Goal: Task Accomplishment & Management: Manage account settings

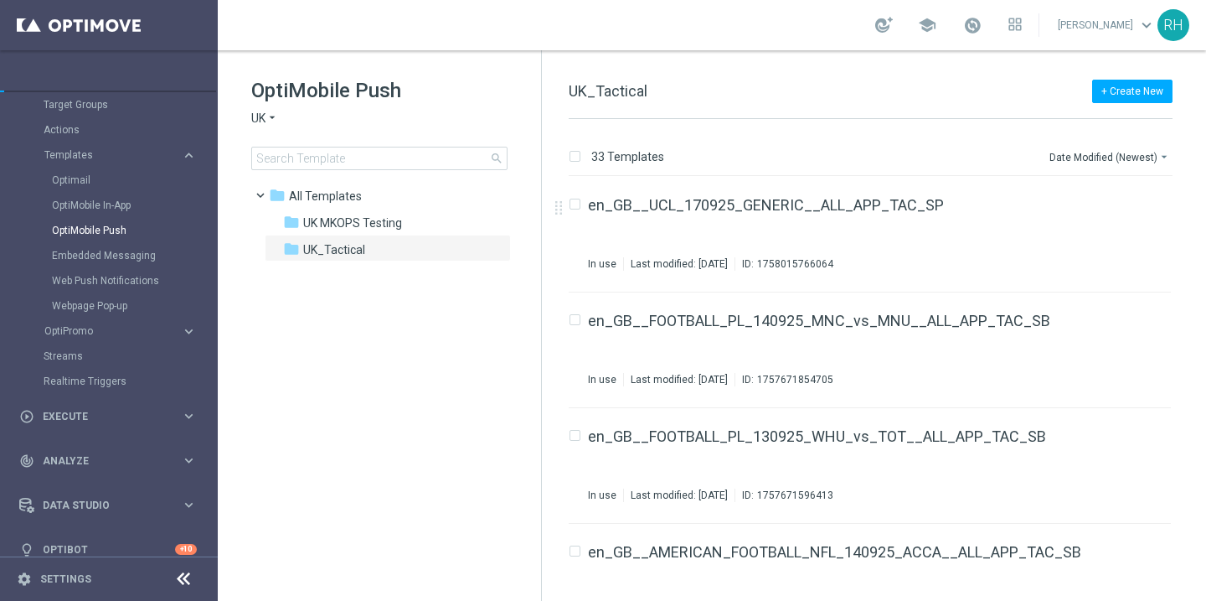
scroll to position [195, 0]
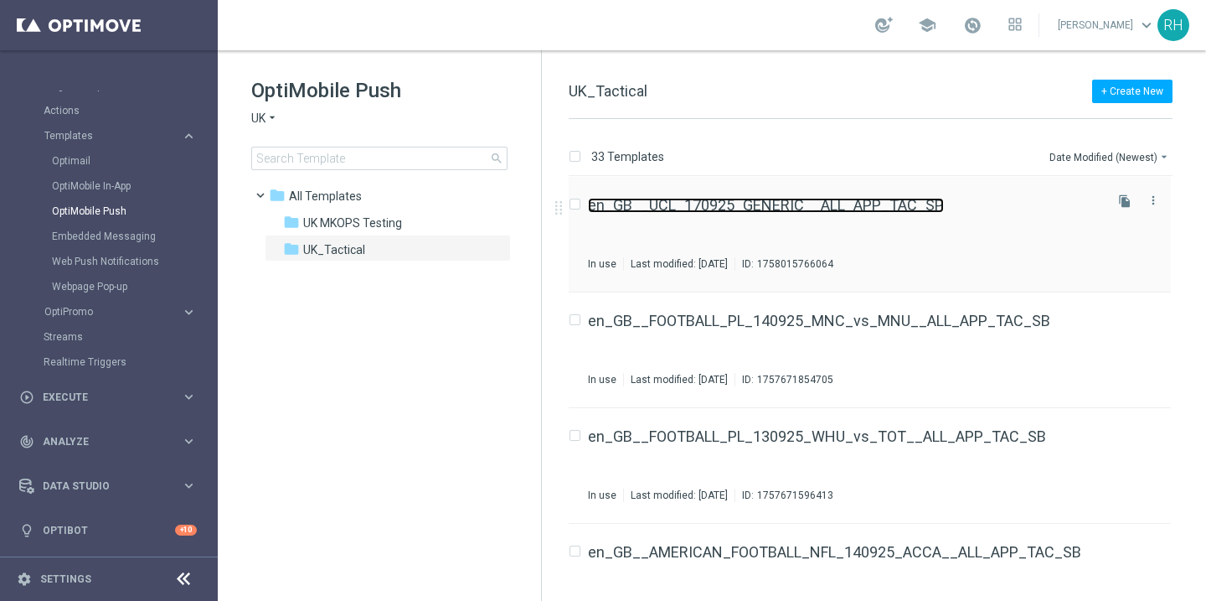
click at [818, 198] on link "en_GB__UCL_170925_GENERIC__ALL_APP_TAC_SP" at bounding box center [766, 205] width 356 height 15
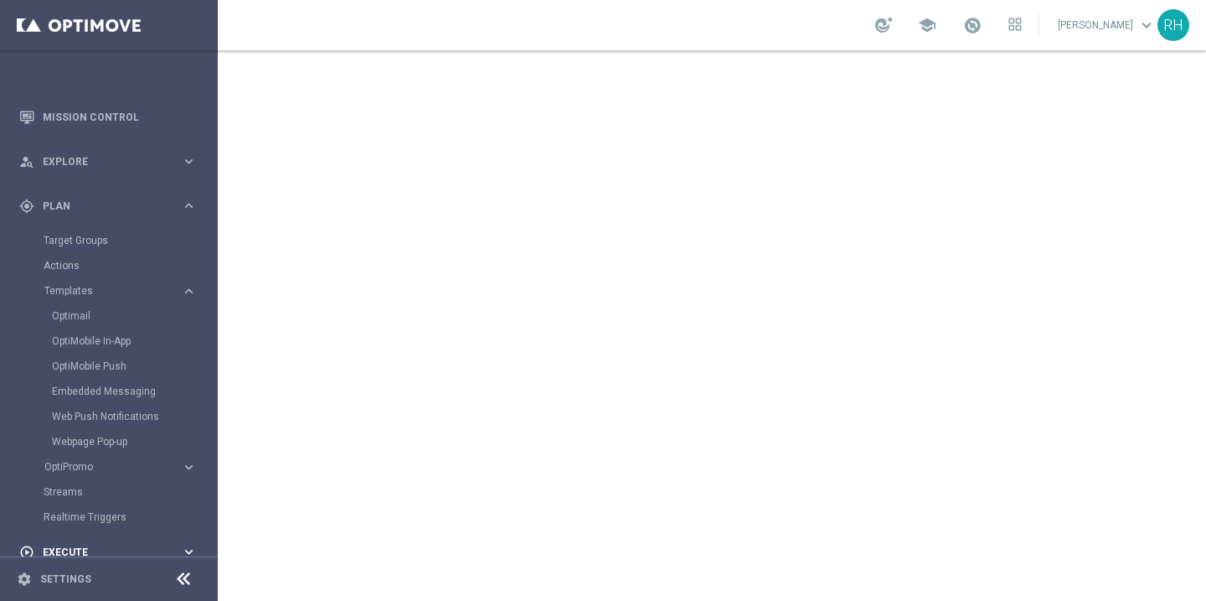
scroll to position [44, 0]
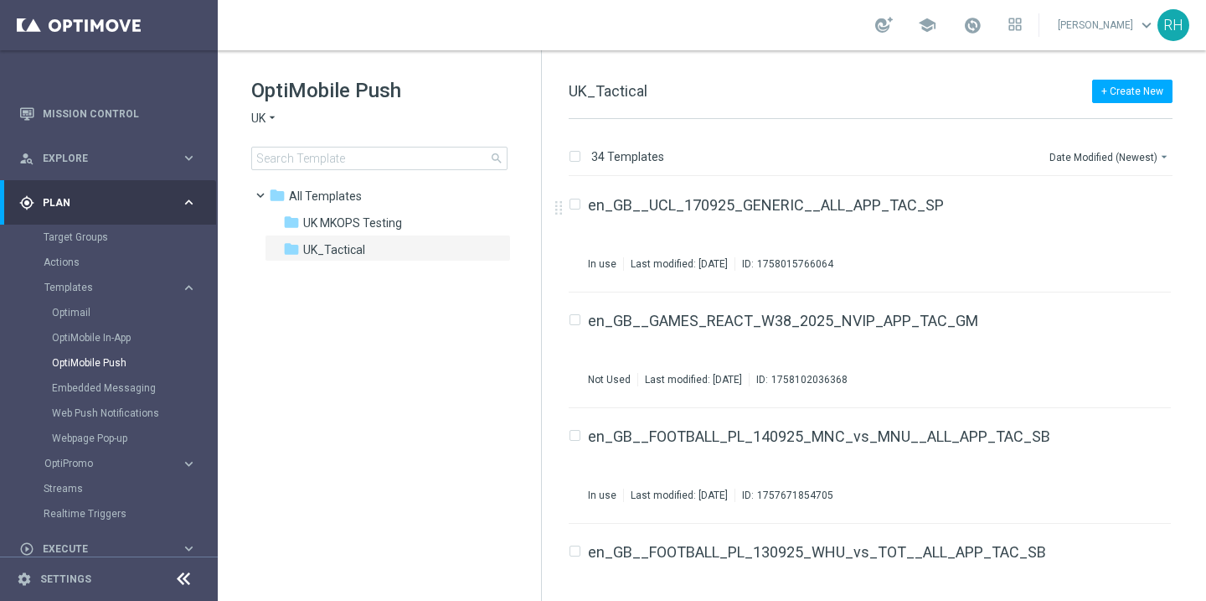
click at [926, 80] on div "+ Create New UK_Tactical 34 Templates Date Modified (Newest) arrow_drop_down Dr…" at bounding box center [874, 325] width 664 height 550
click at [1127, 209] on button "file_copy" at bounding box center [1125, 201] width 22 height 22
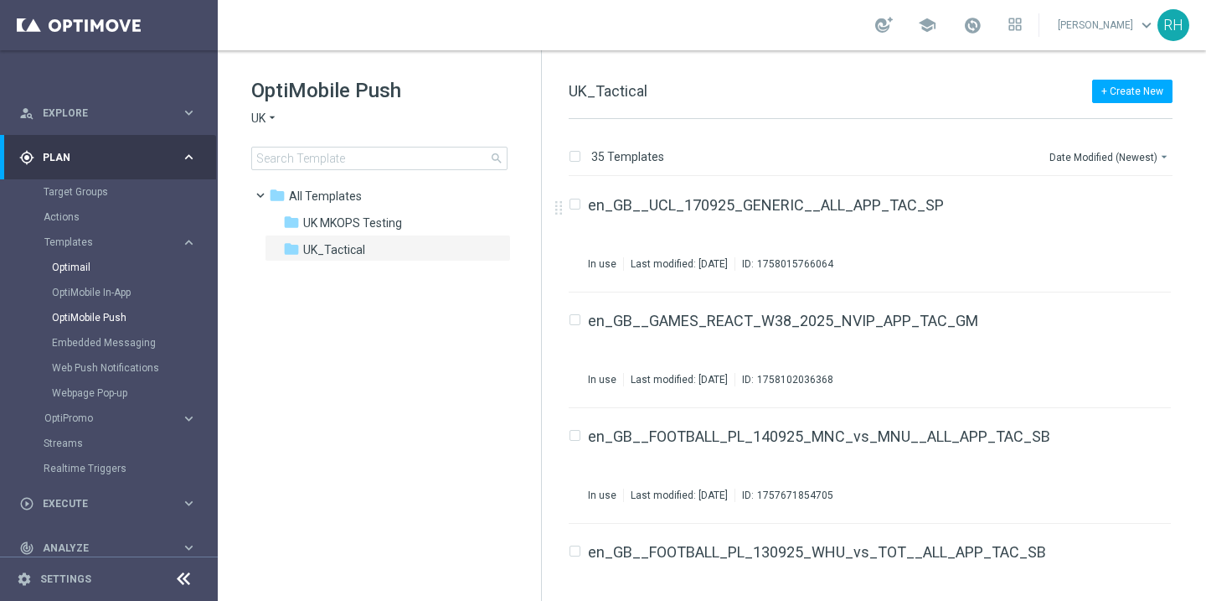
scroll to position [130, 0]
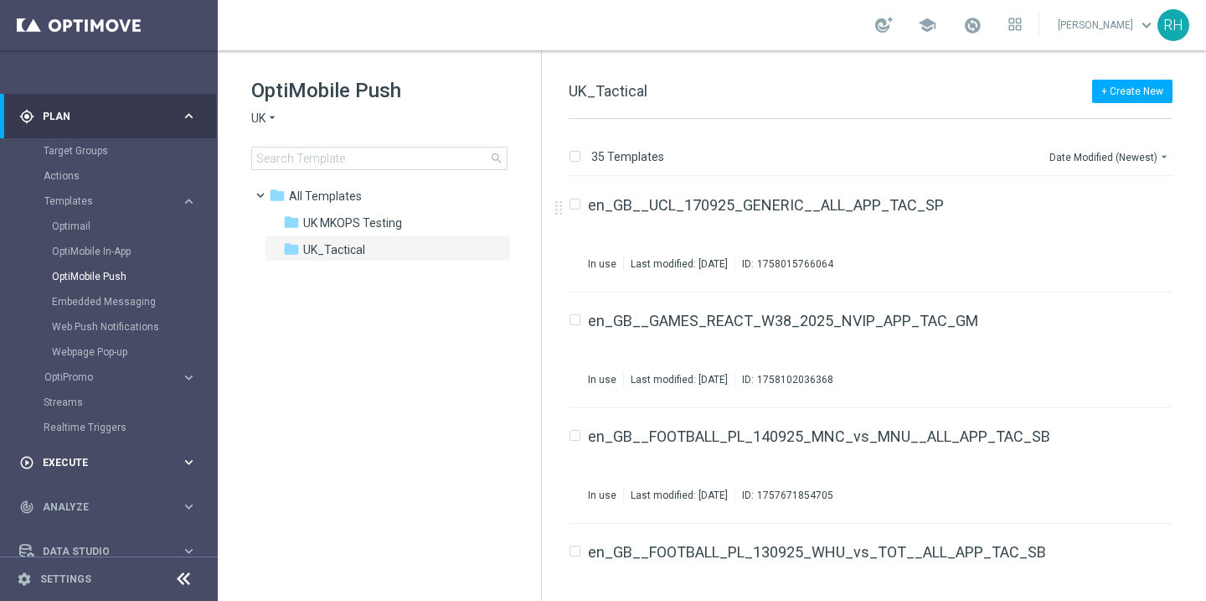
click at [95, 473] on div "play_circle_outline Execute keyboard_arrow_right" at bounding box center [108, 462] width 216 height 44
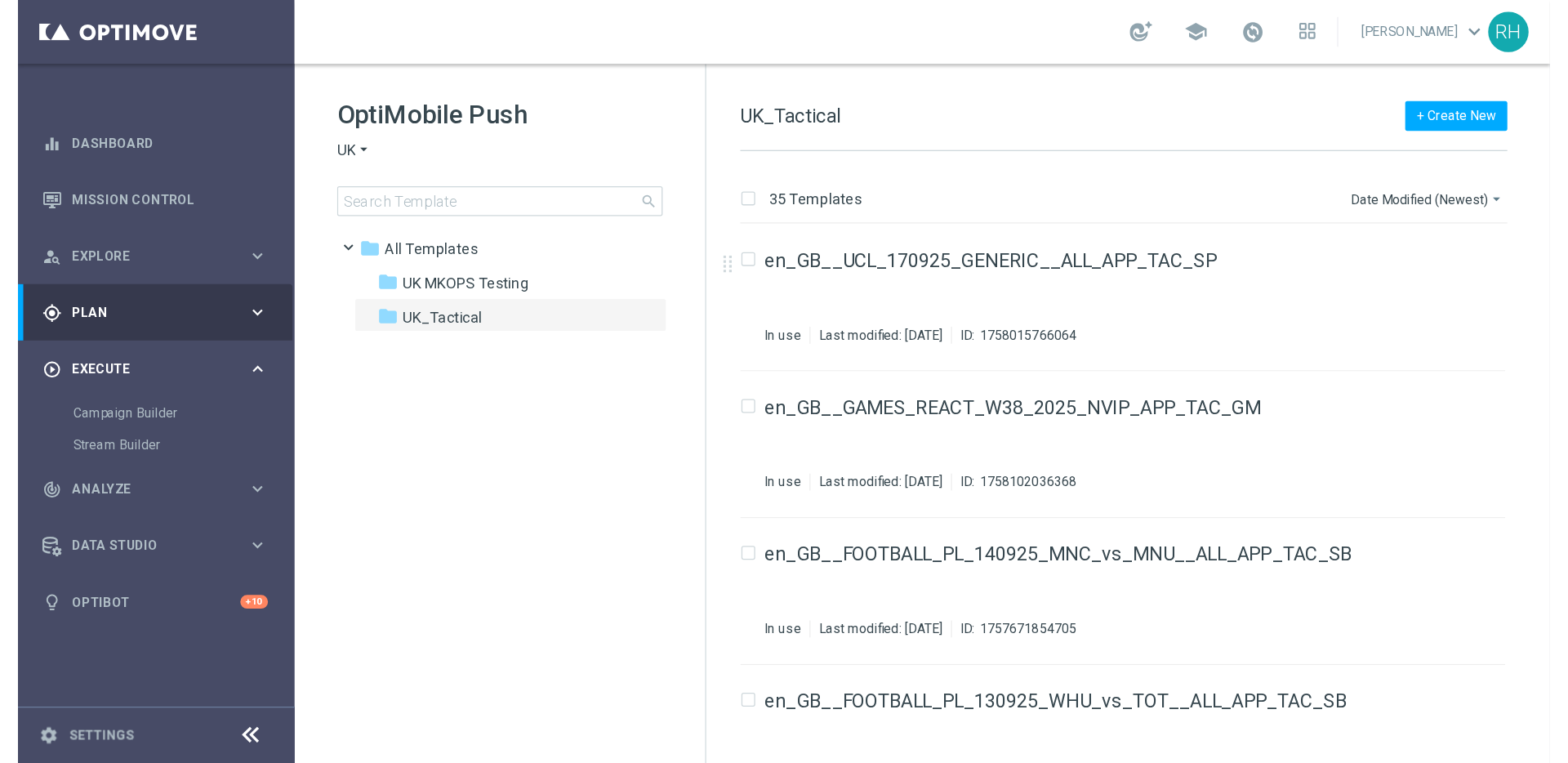
scroll to position [0, 0]
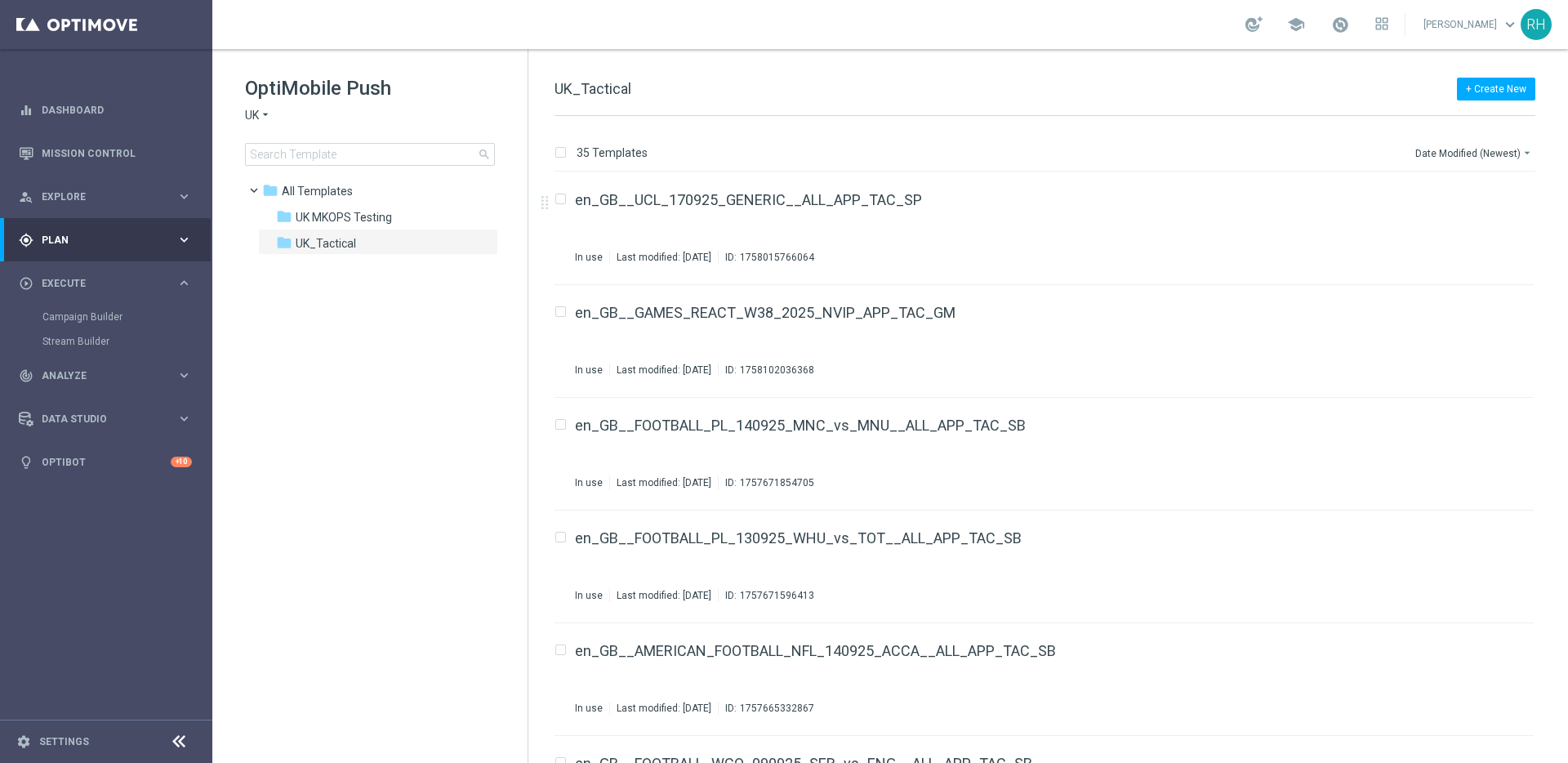
click at [868, 33] on div "school [PERSON_NAME] keyboard_arrow_down RH" at bounding box center [890, 24] width 1356 height 49
click at [877, 67] on div "+ Create New UK_Tactical 35 Templates Date Modified (Newest) arrow_drop_down Dr…" at bounding box center [1048, 406] width 1039 height 714
click at [1175, 202] on icon "file_copy" at bounding box center [1488, 195] width 13 height 13
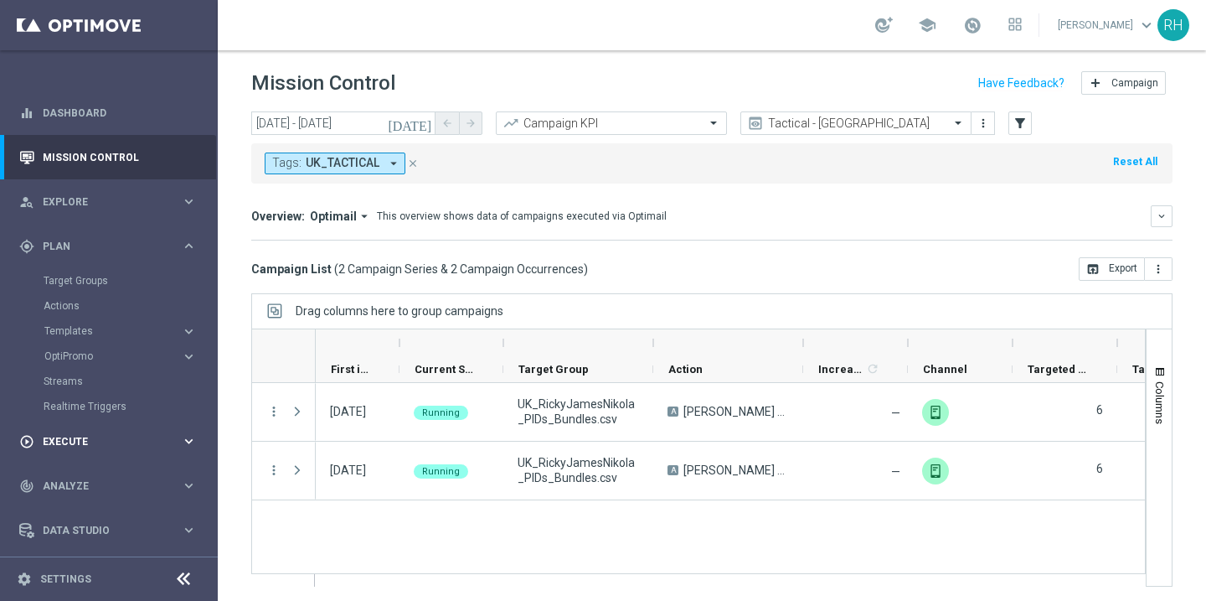
click at [82, 429] on div "play_circle_outline Execute keyboard_arrow_right" at bounding box center [108, 441] width 216 height 44
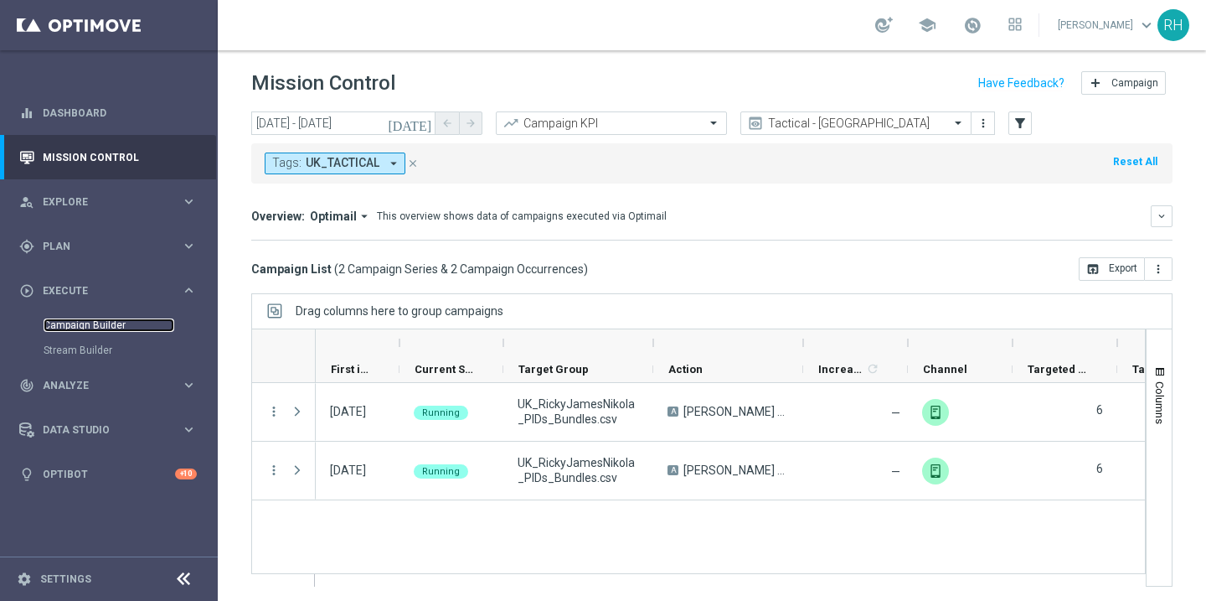
click at [132, 327] on link "Campaign Builder" at bounding box center [109, 324] width 131 height 13
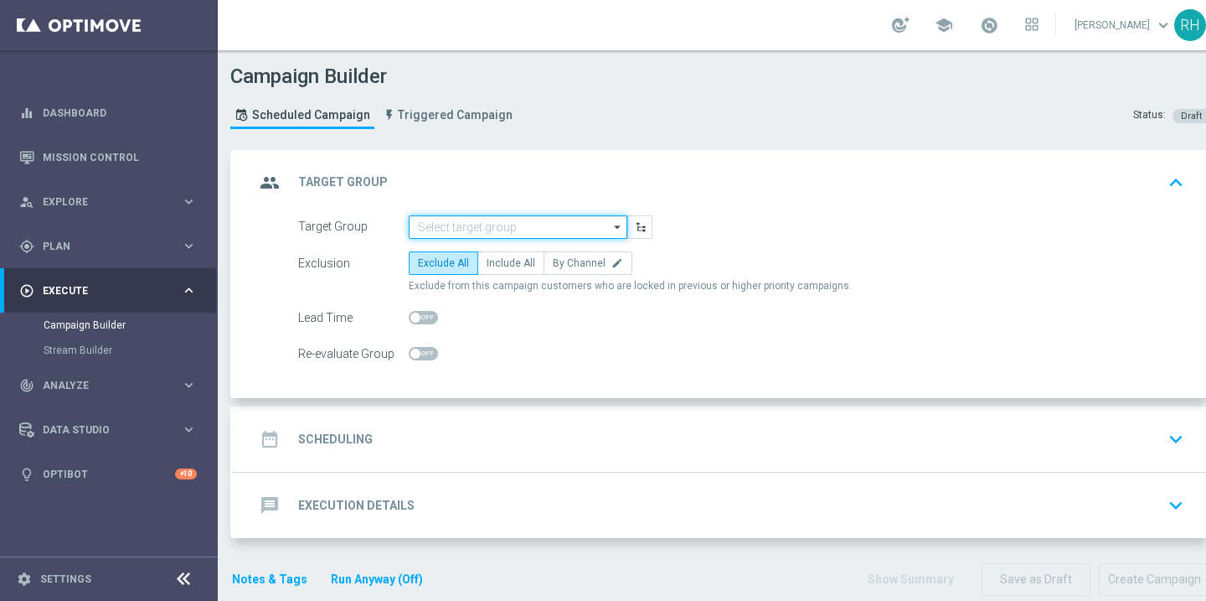
click at [480, 229] on input at bounding box center [518, 226] width 219 height 23
paste input "UK_SPORTSBOOK_APP | Stakes last 90 days"
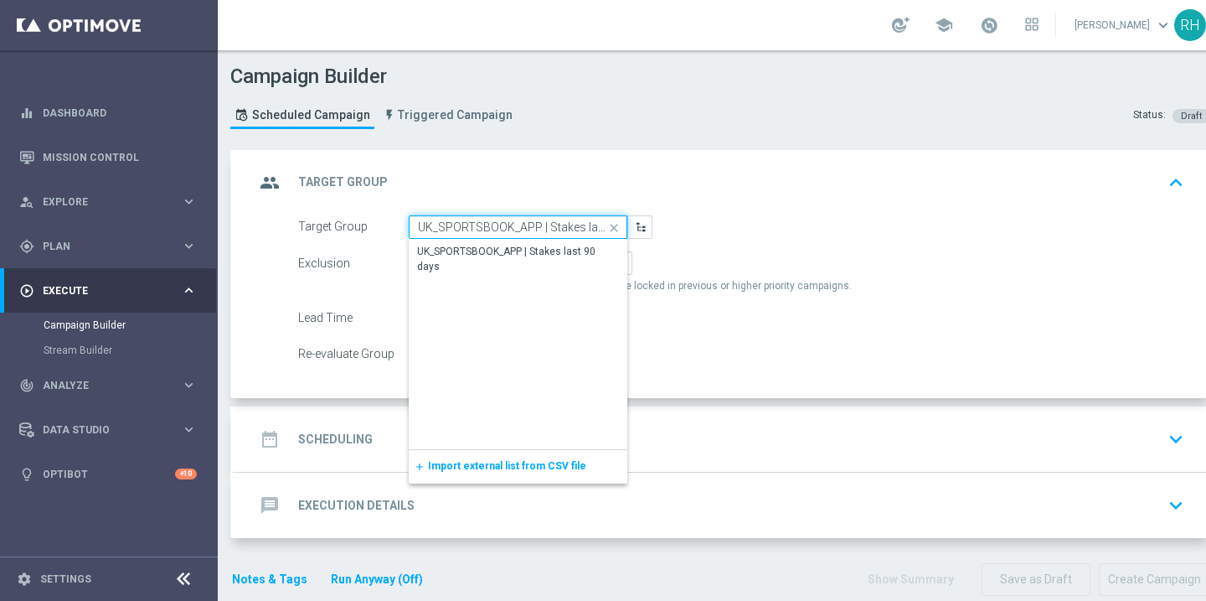
scroll to position [0, 35]
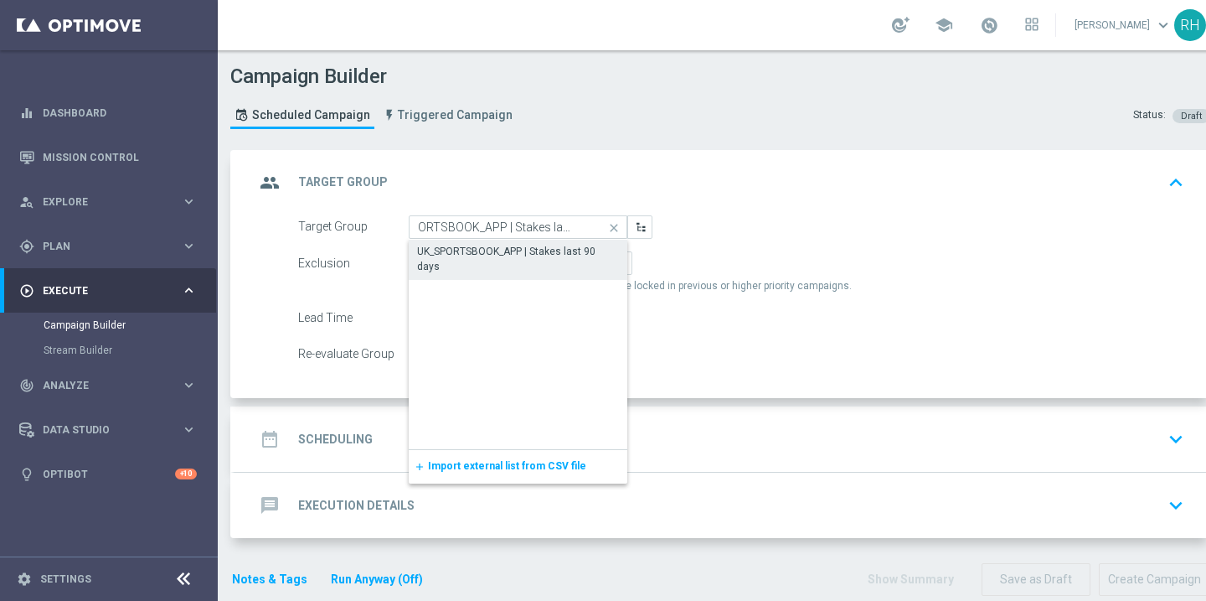
click at [483, 248] on div "UK_SPORTSBOOK_APP | Stakes last 90 days" at bounding box center [518, 259] width 202 height 30
type input "UK_SPORTSBOOK_APP | Stakes last 90 days"
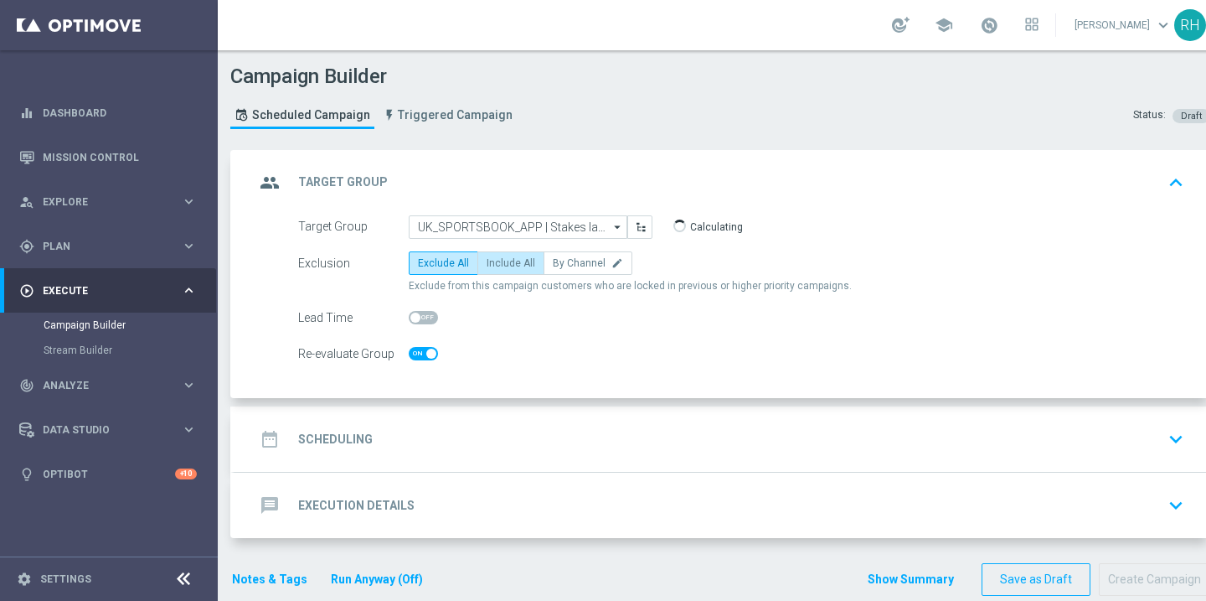
checkbox input "true"
click at [523, 265] on span "Include All" at bounding box center [511, 263] width 49 height 12
click at [498, 265] on input "Include All" at bounding box center [492, 266] width 11 height 11
radio input "true"
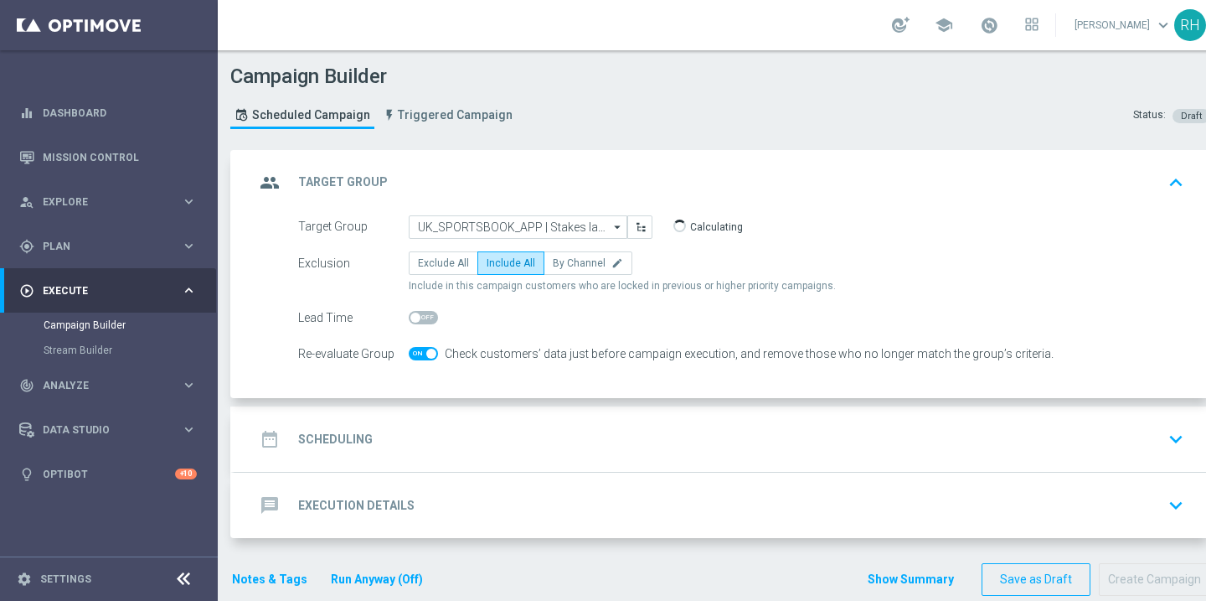
click at [529, 403] on accordion "group Target Group keyboard_arrow_up Target Group UK_SPORTSBOOK_APP | Stakes la…" at bounding box center [720, 344] width 980 height 389
click at [524, 413] on div "date_range Scheduling keyboard_arrow_down" at bounding box center [723, 438] width 976 height 65
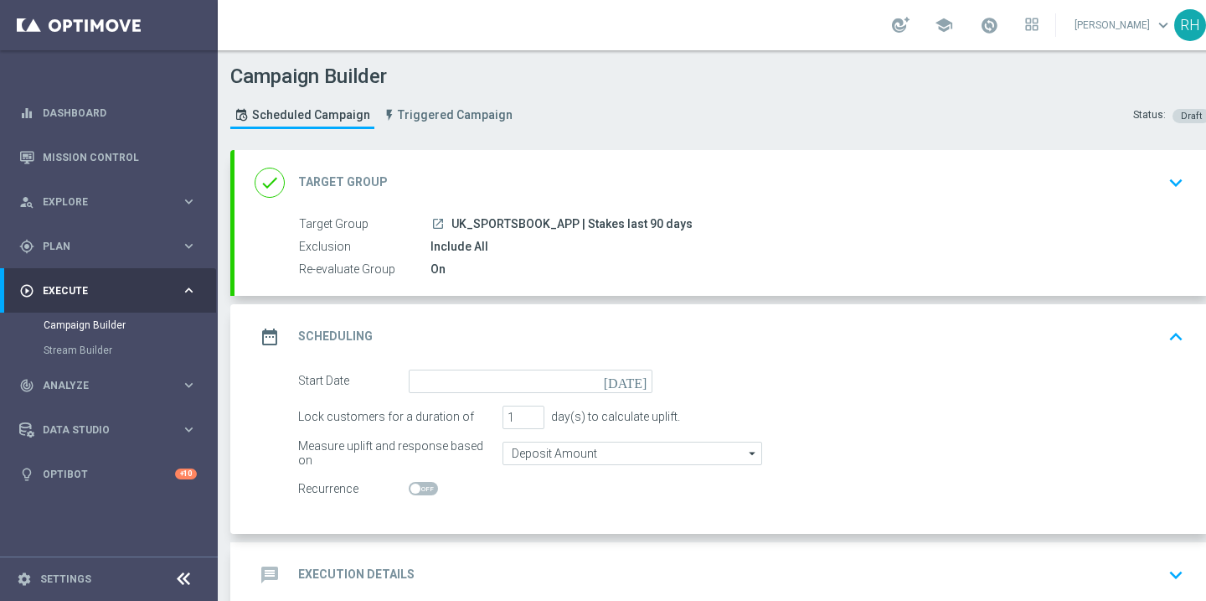
click at [642, 373] on icon "[DATE]" at bounding box center [628, 378] width 49 height 18
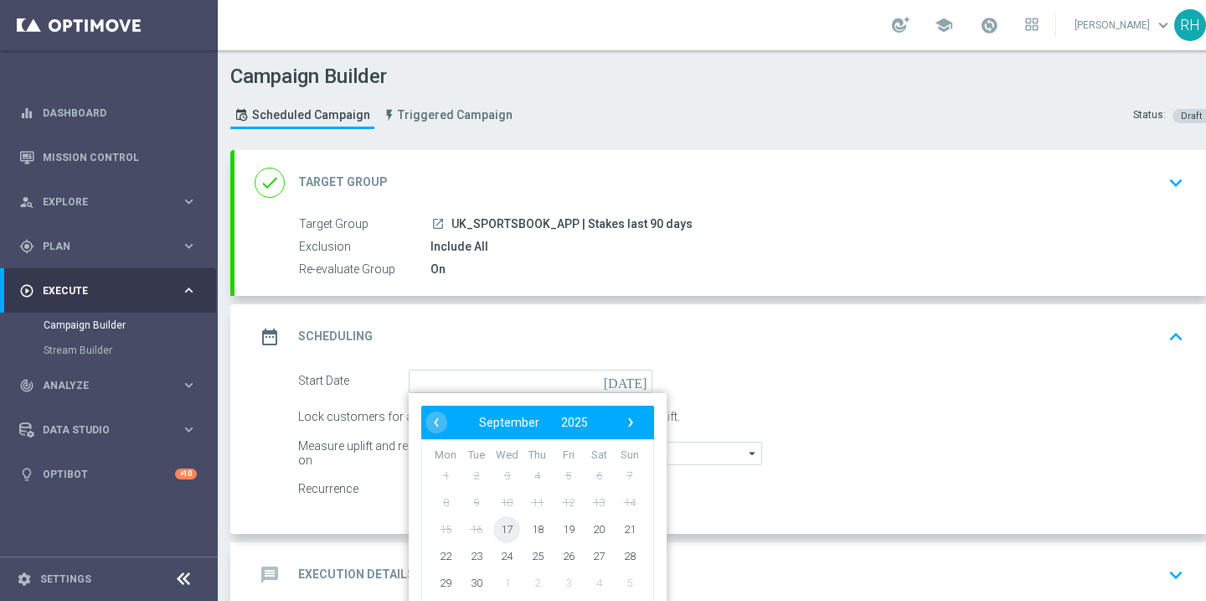
click at [497, 529] on span "17" at bounding box center [506, 528] width 27 height 27
type input "[DATE]"
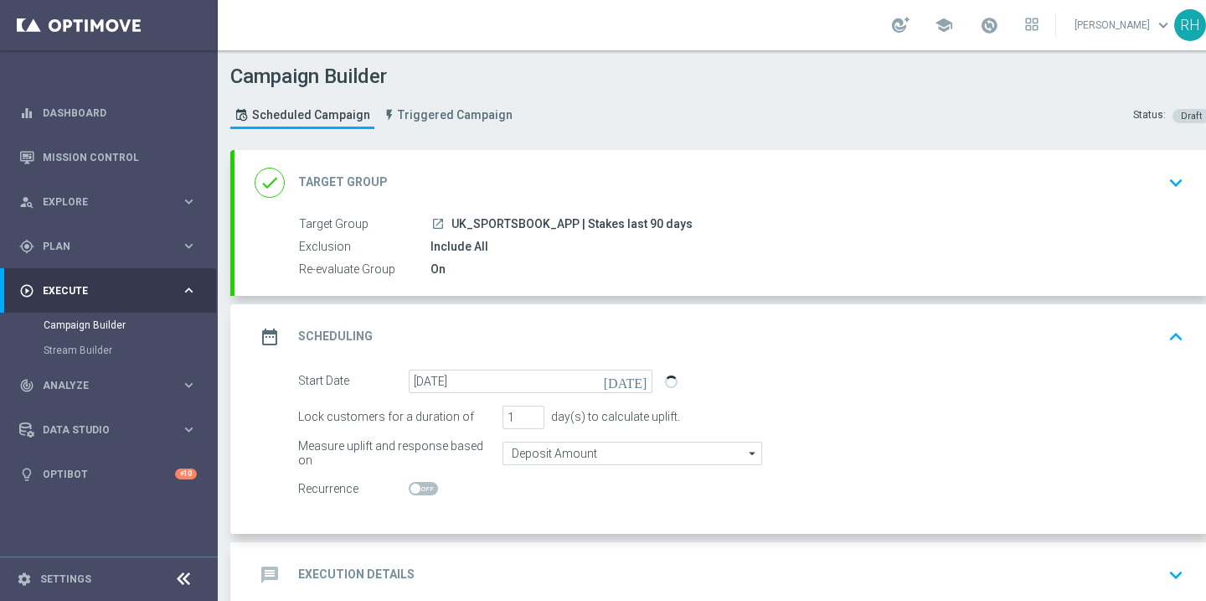
scroll to position [97, 0]
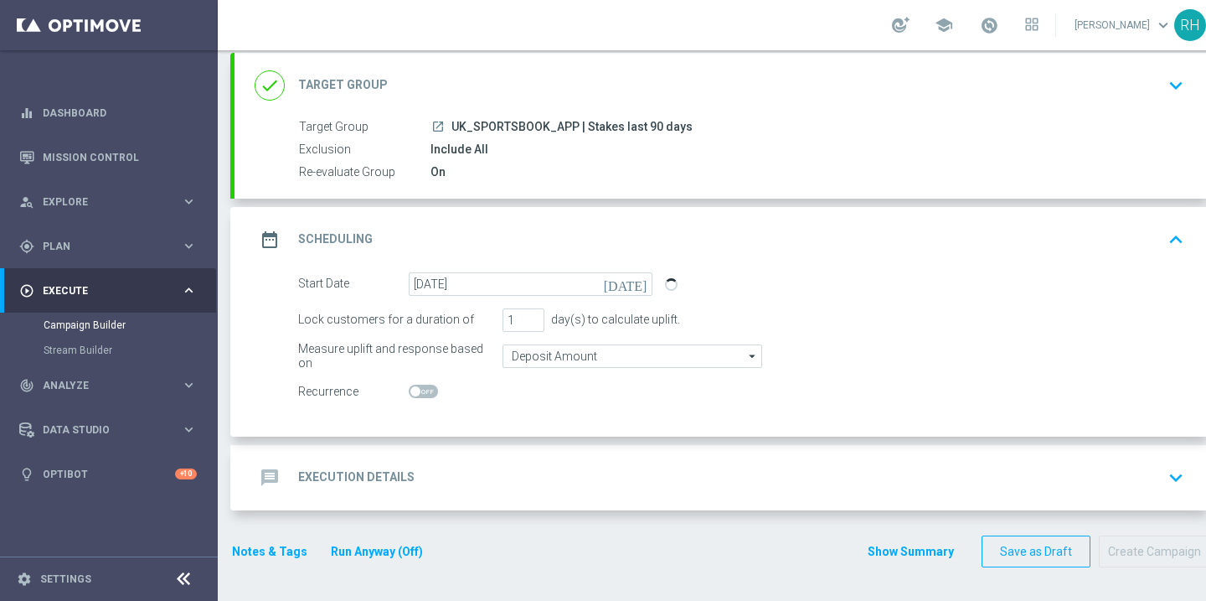
click at [1079, 90] on div "done Target Group keyboard_arrow_down" at bounding box center [723, 86] width 936 height 32
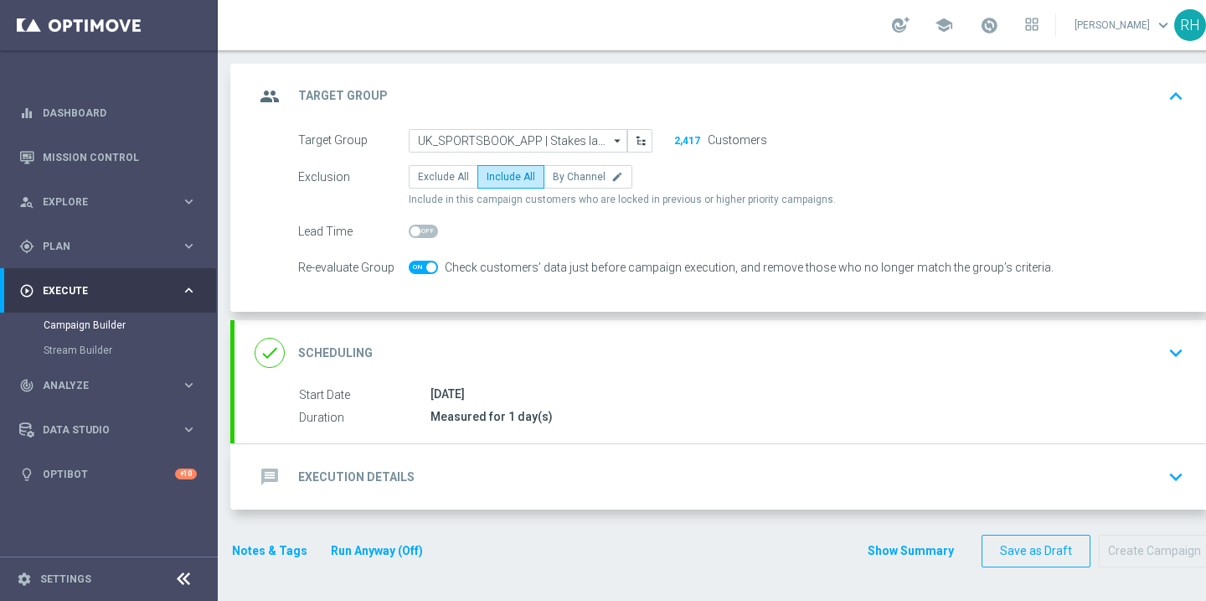
click at [1079, 90] on div "group Target Group keyboard_arrow_up" at bounding box center [723, 96] width 936 height 32
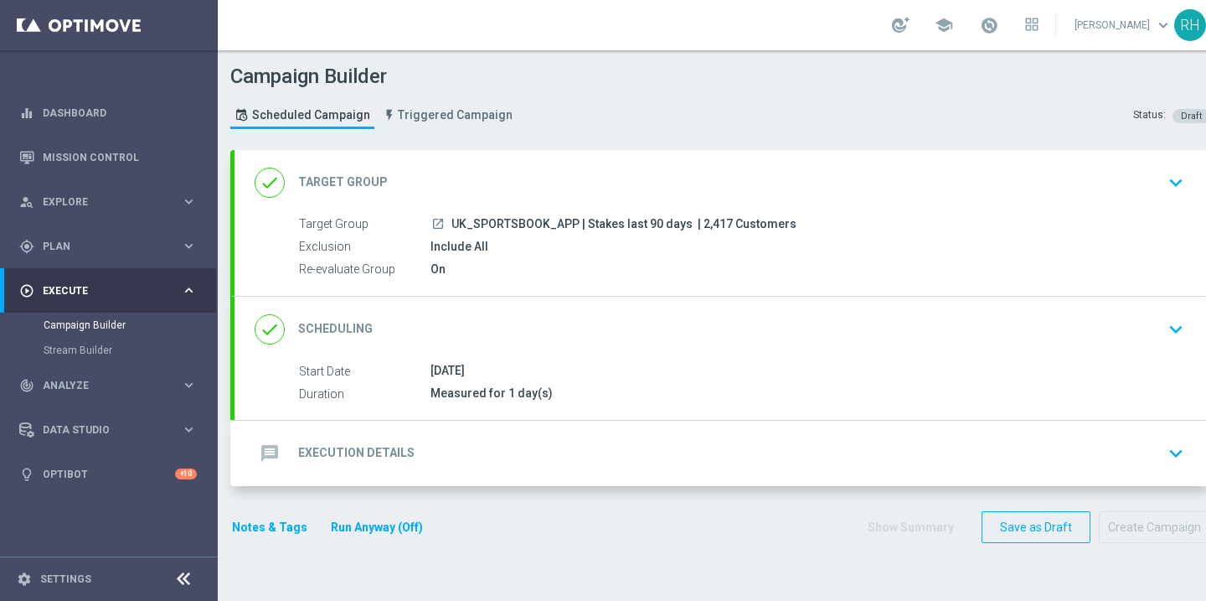
scroll to position [0, 0]
click at [715, 226] on span "| 2,417 Customers" at bounding box center [747, 224] width 99 height 15
copy span "2,417"
click at [583, 438] on div "message Execution Details keyboard_arrow_down" at bounding box center [723, 453] width 936 height 32
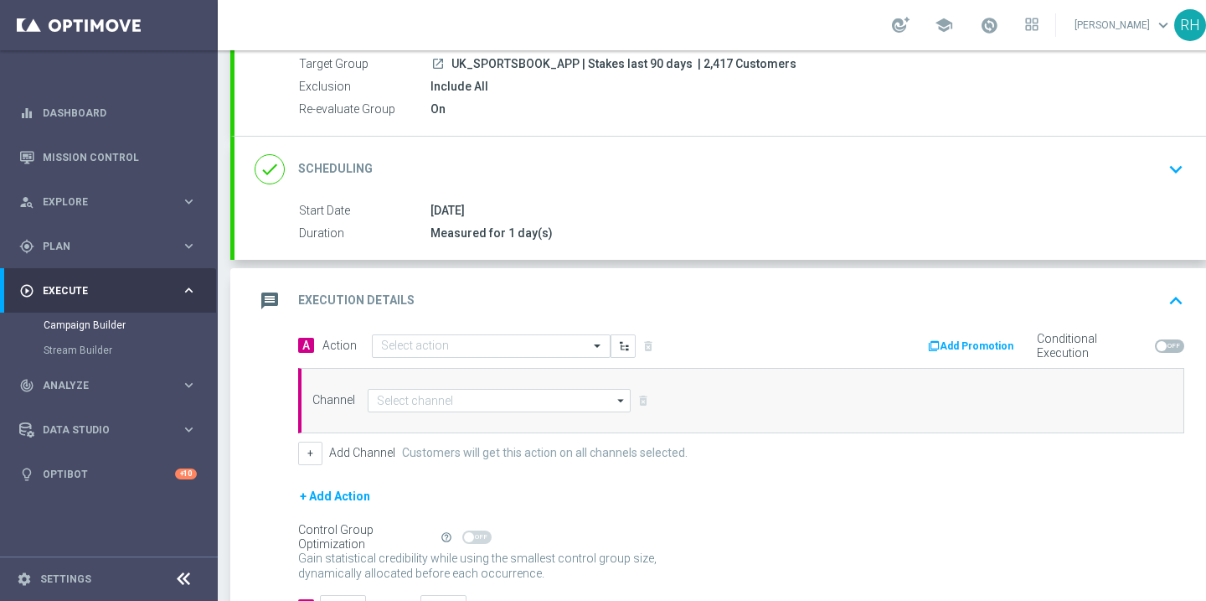
scroll to position [240, 0]
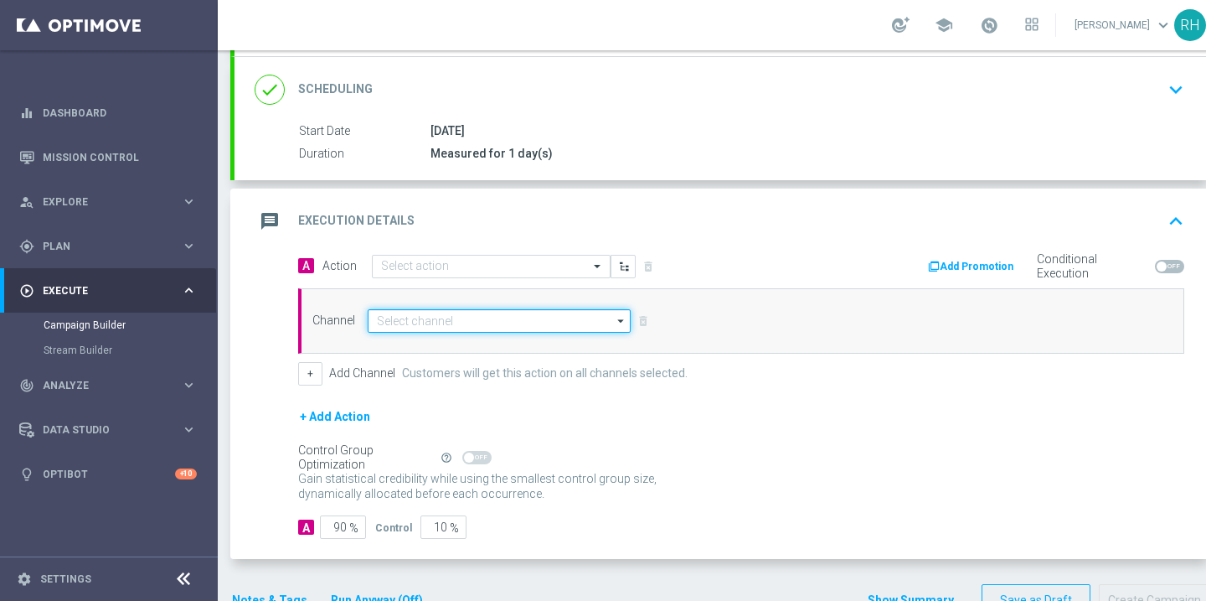
click at [545, 321] on input at bounding box center [499, 320] width 263 height 23
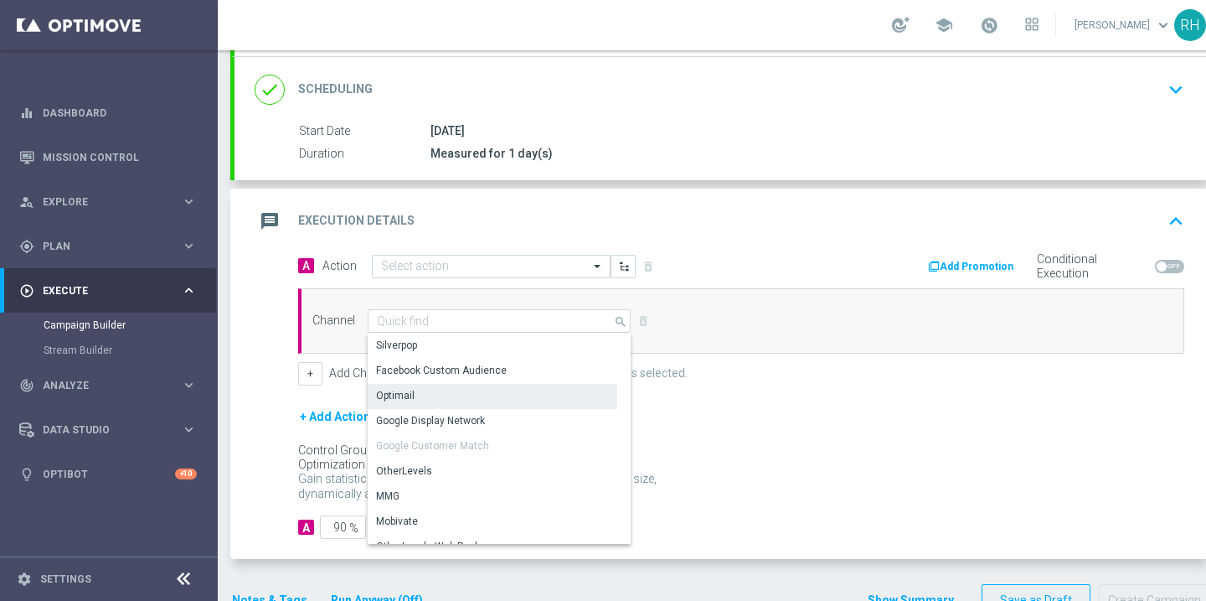
click at [544, 386] on div "Optimail" at bounding box center [493, 395] width 250 height 23
type input "Optimail"
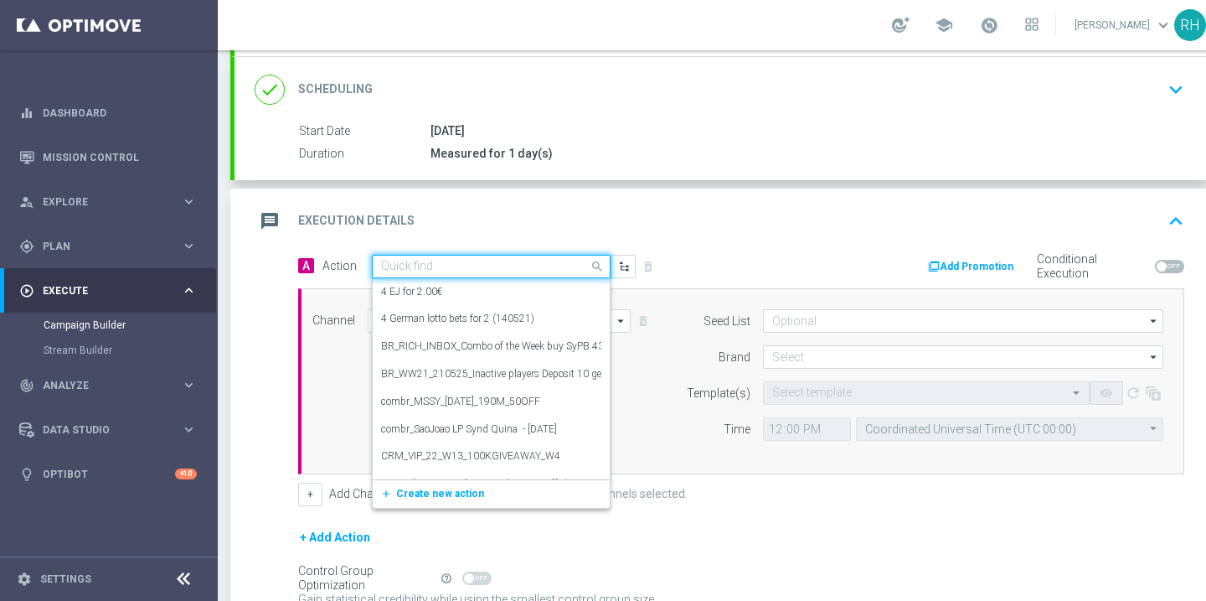
click at [530, 258] on div "Quick find" at bounding box center [491, 266] width 239 height 23
paste input "en_GB__UCL_170925_GENERIC__ALL_APP_TAC_SP"
type input "en_GB__UCL_170925_GENERIC__ALL_APP_TAC_SP"
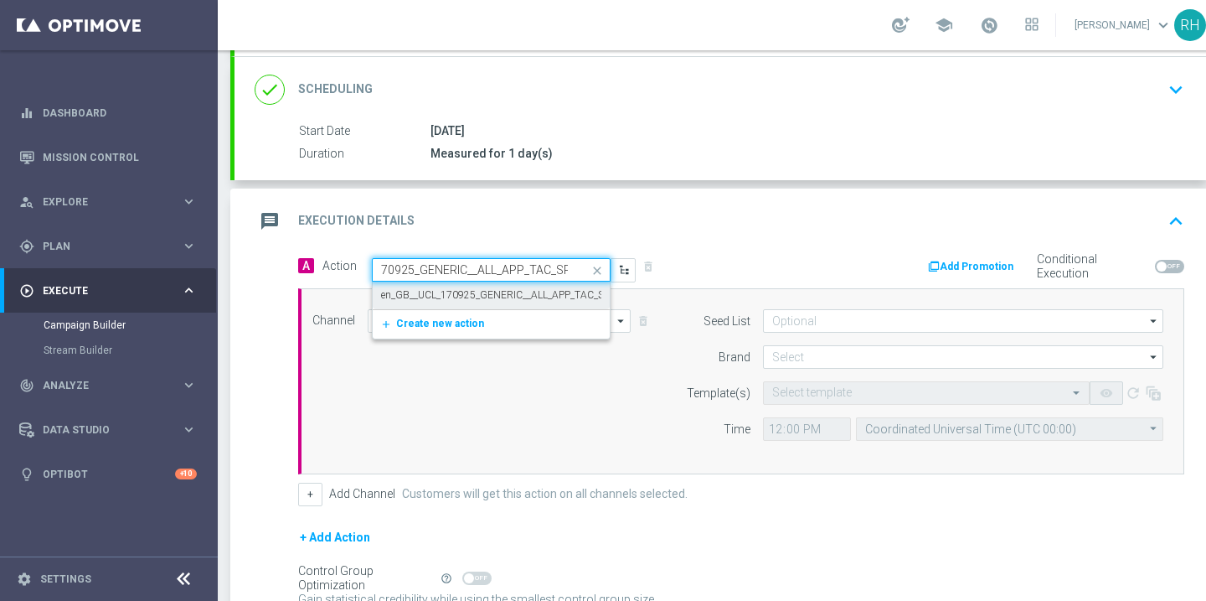
click at [518, 290] on label "en_GB__UCL_170925_GENERIC__ALL_APP_TAC_SP" at bounding box center [495, 295] width 229 height 14
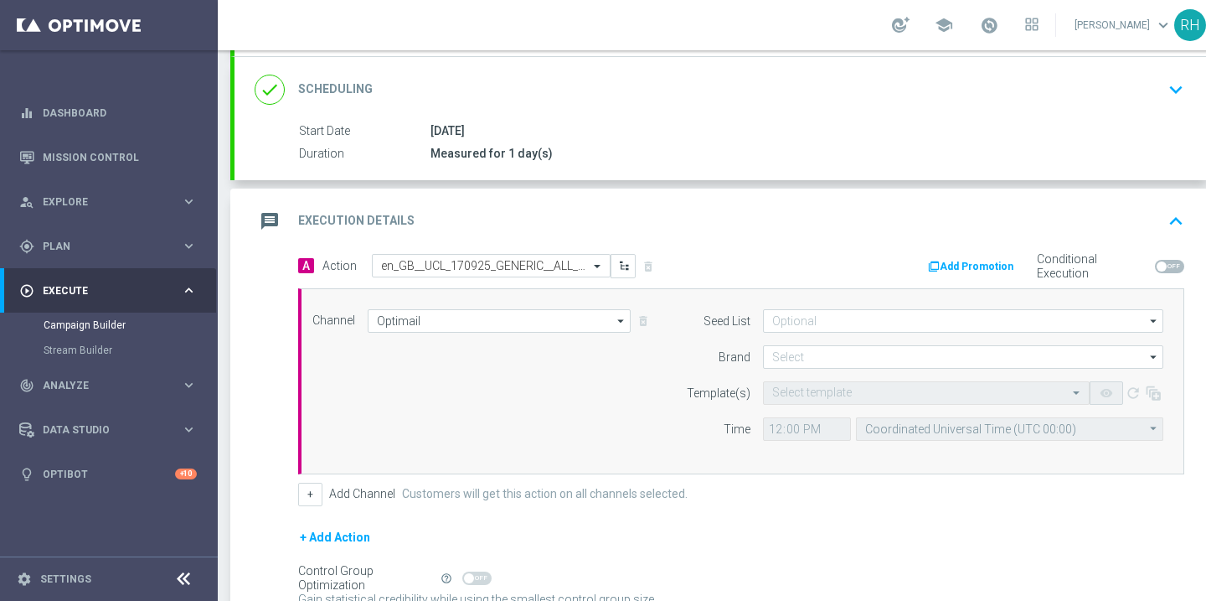
scroll to position [0, 0]
click at [585, 318] on input "Optimail" at bounding box center [499, 320] width 263 height 23
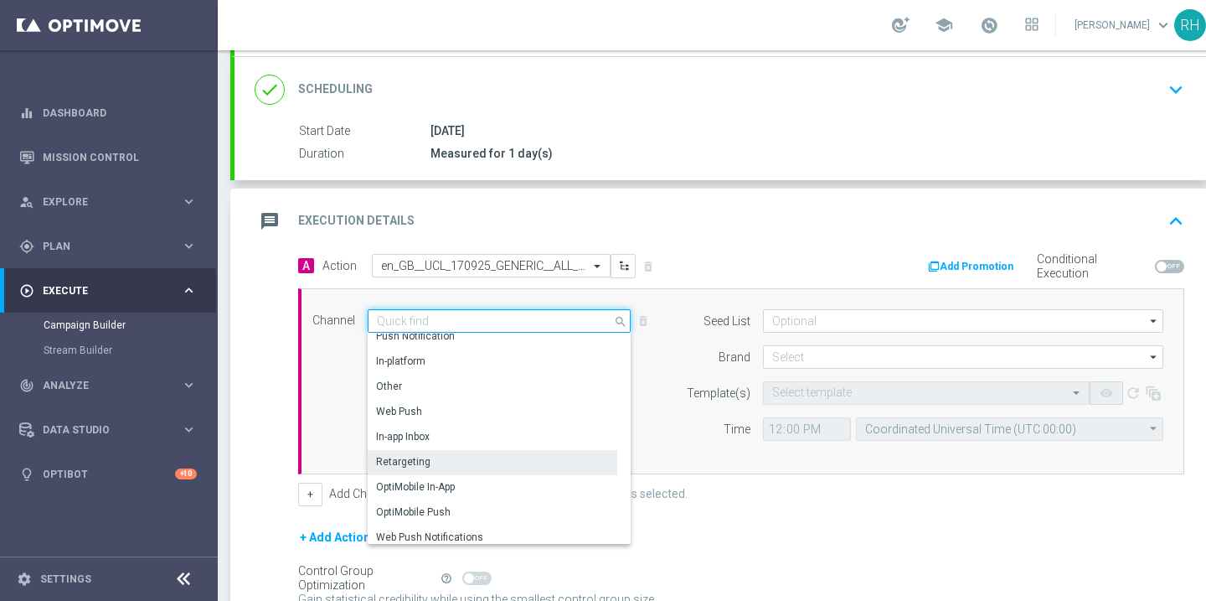
scroll to position [409, 0]
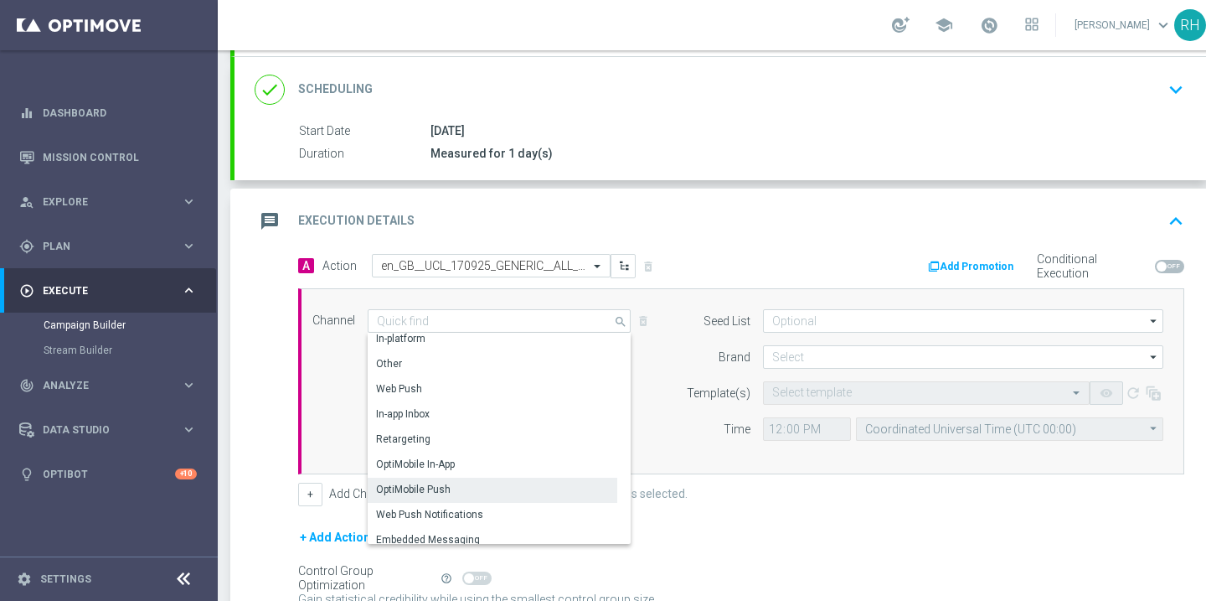
click at [558, 489] on div "OptiMobile Push" at bounding box center [493, 488] width 250 height 23
type input "OptiMobile Push"
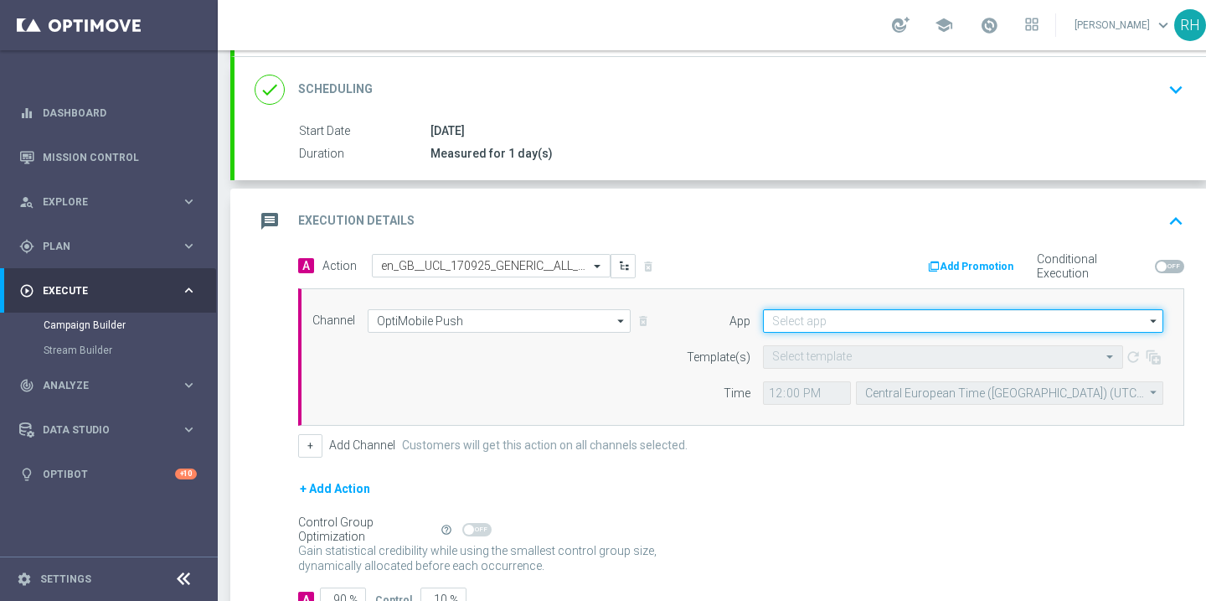
click at [835, 326] on input at bounding box center [963, 320] width 400 height 23
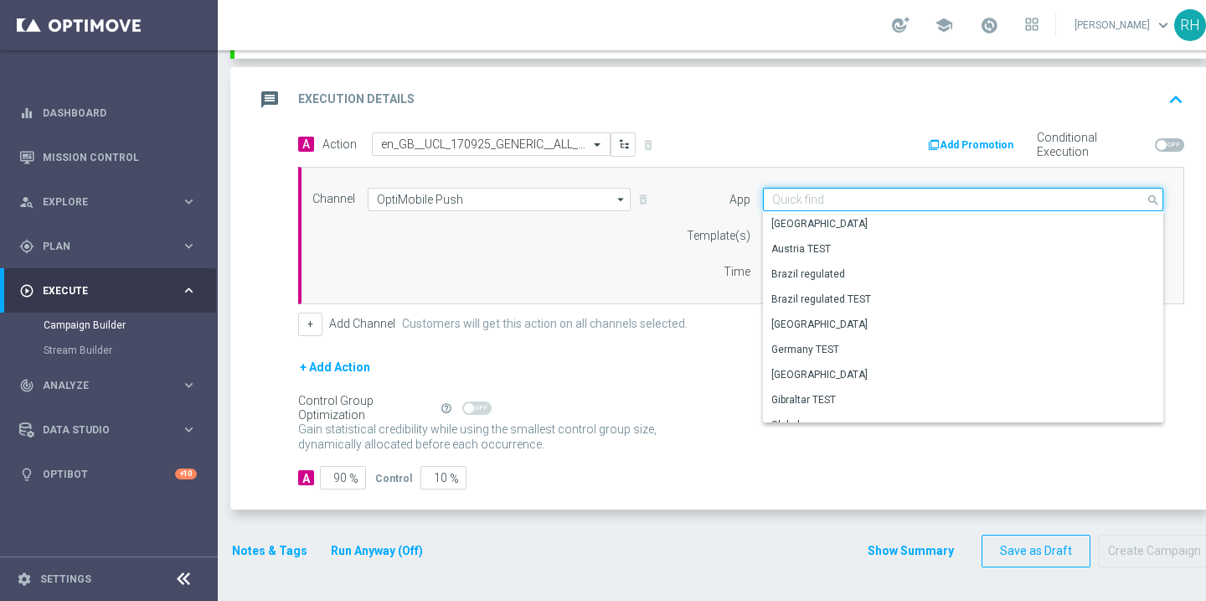
scroll to position [694, 0]
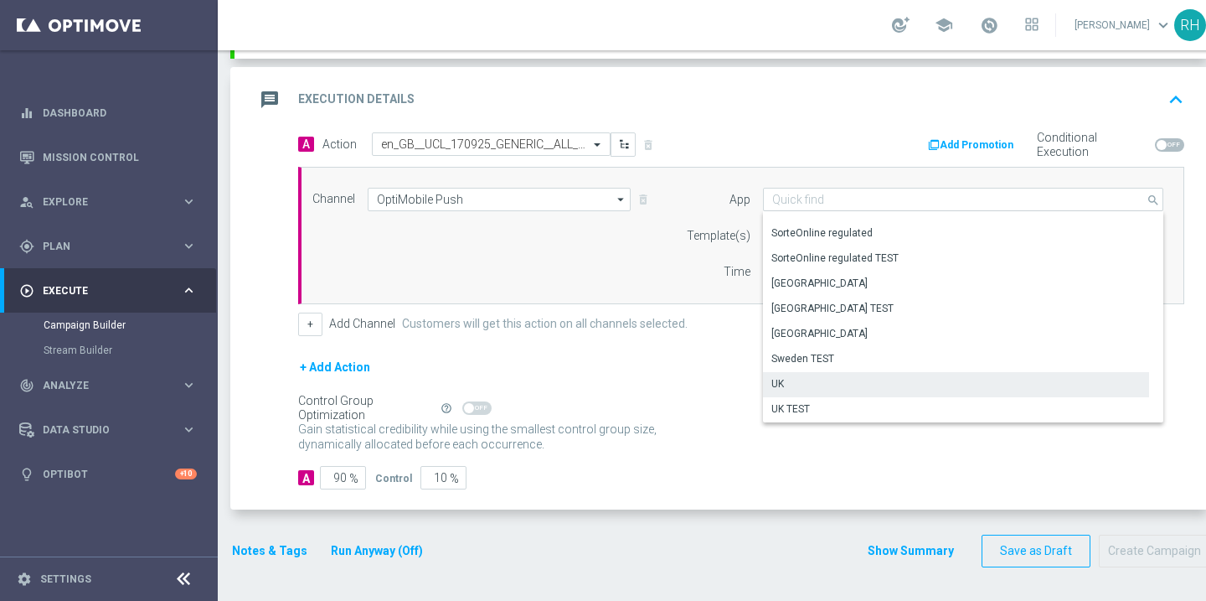
click at [831, 374] on div "UK" at bounding box center [956, 383] width 386 height 23
type input "UK"
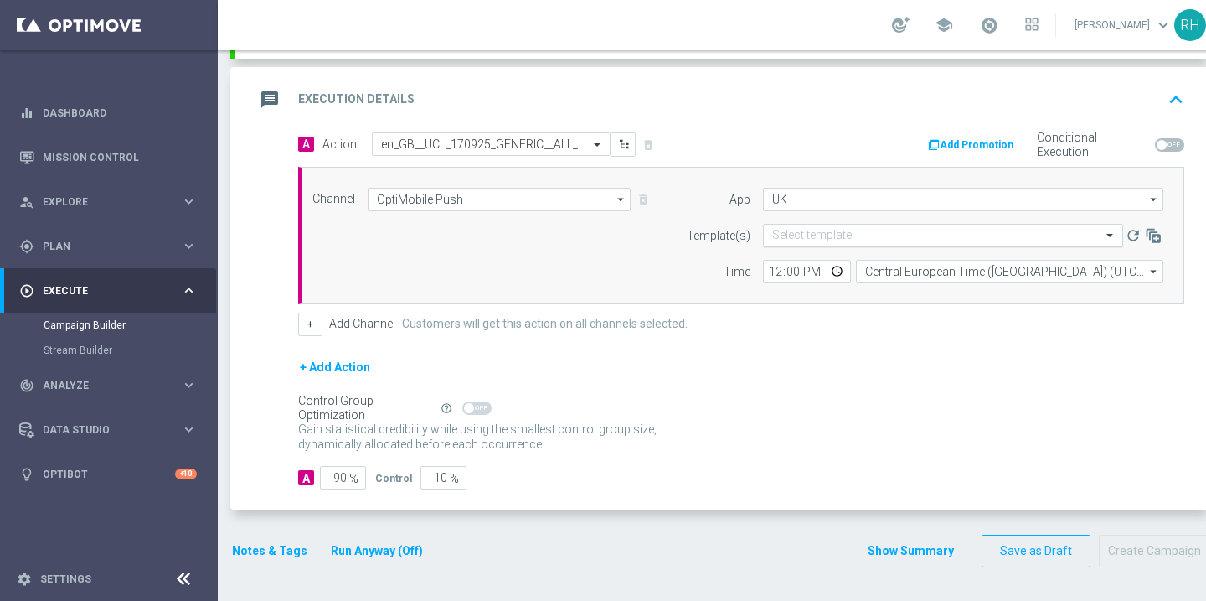
click at [841, 236] on input "text" at bounding box center [926, 236] width 308 height 14
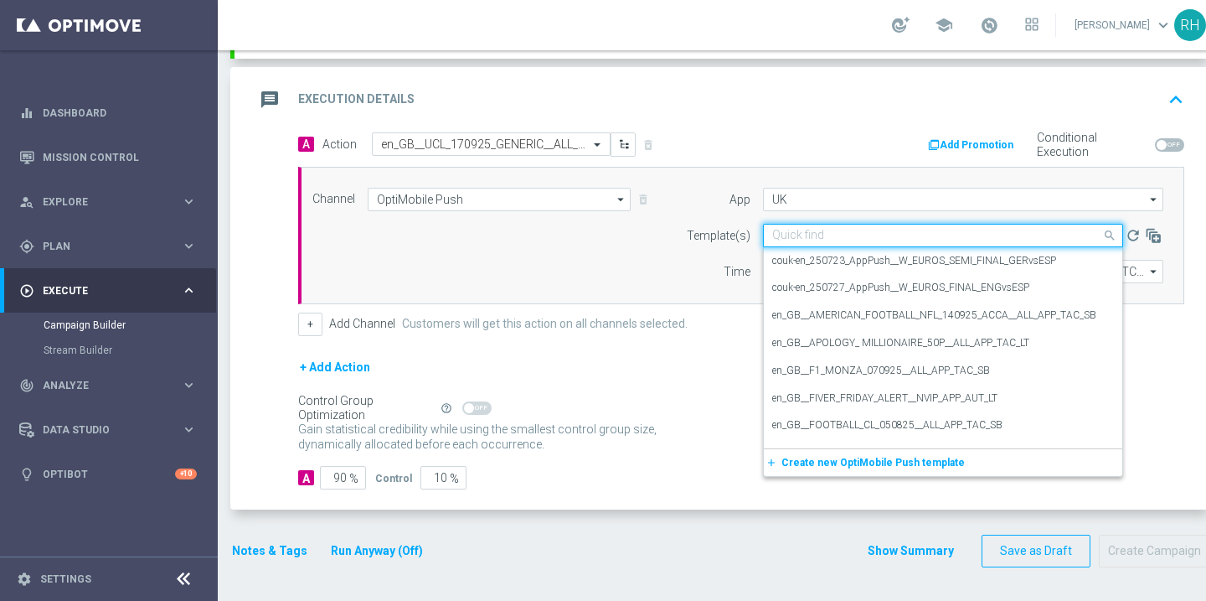
paste input "en_GB__UCL_170925_GENERIC__ALL_APP_TAC_SP"
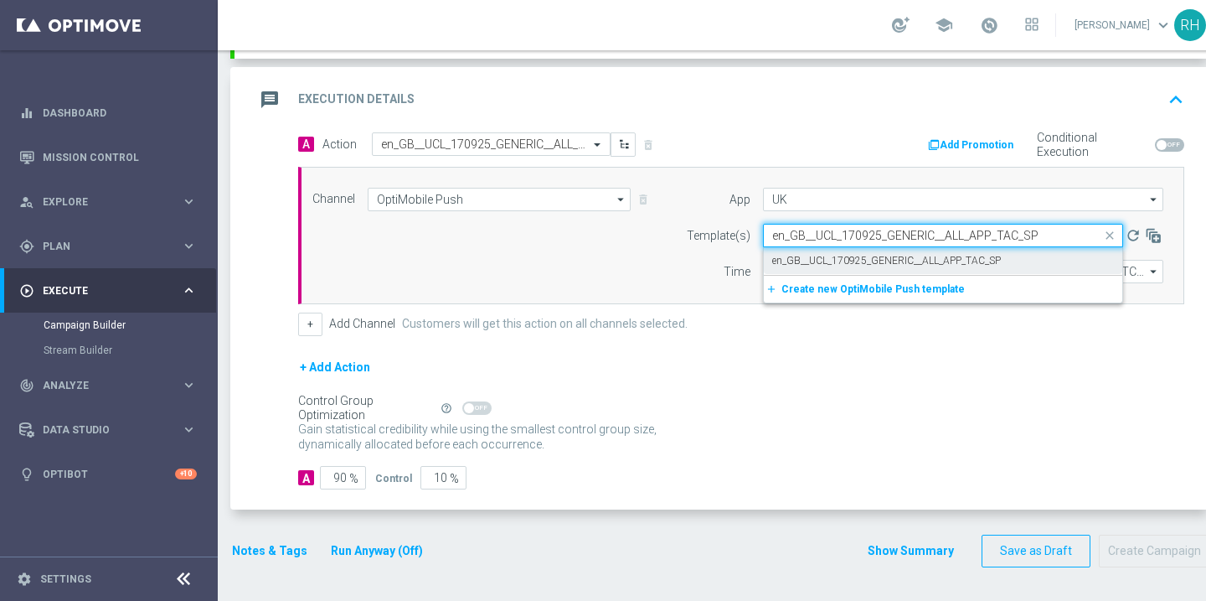
click at [842, 251] on div "en_GB__UCL_170925_GENERIC__ALL_APP_TAC_SP" at bounding box center [943, 261] width 342 height 28
type input "en_GB__UCL_170925_GENERIC__ALL_APP_TAC_SP"
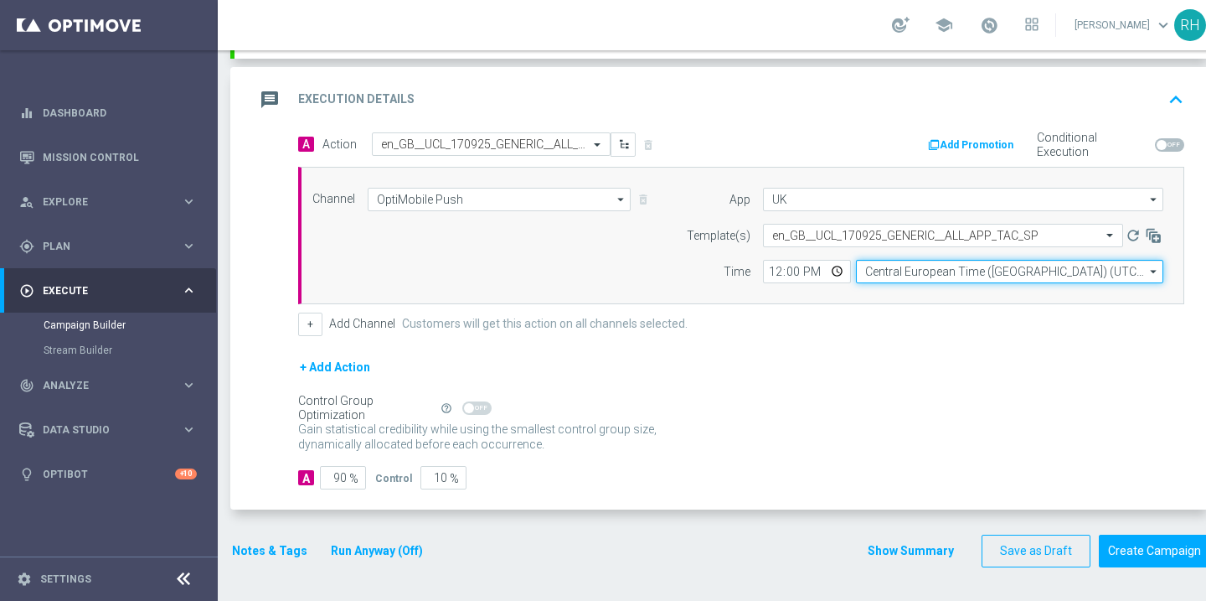
click at [880, 265] on input "Central European Time (Budapest) (UTC +02:00)" at bounding box center [1009, 271] width 307 height 23
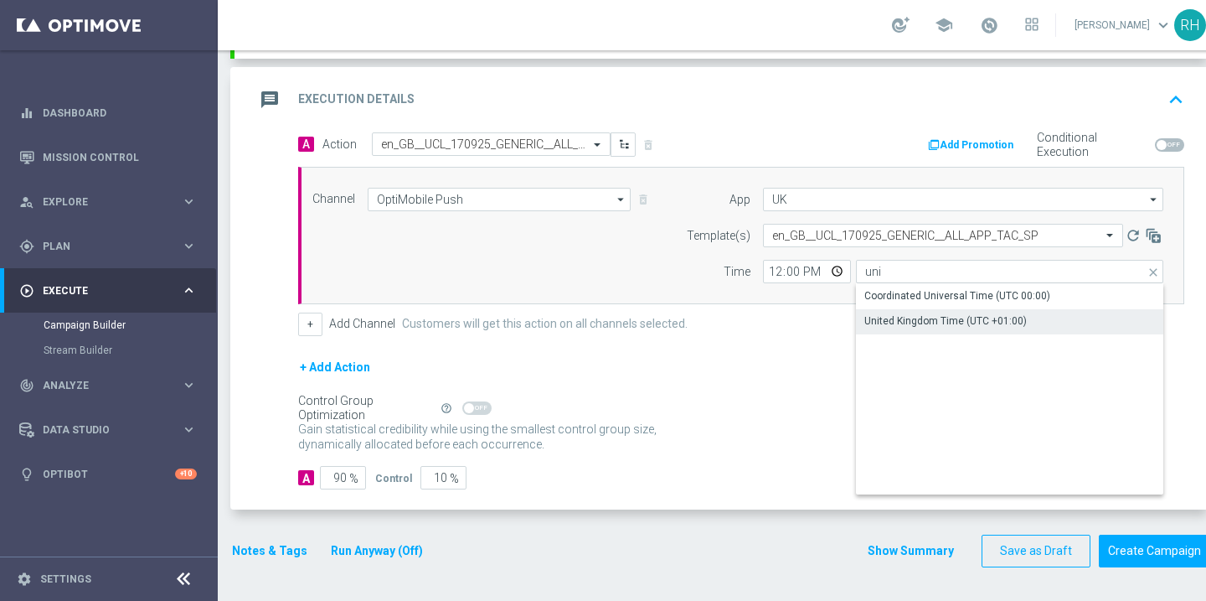
click at [894, 312] on div "United Kingdom Time (UTC +01:00)" at bounding box center [1009, 320] width 307 height 23
type input "United Kingdom Time (UTC +01:00)"
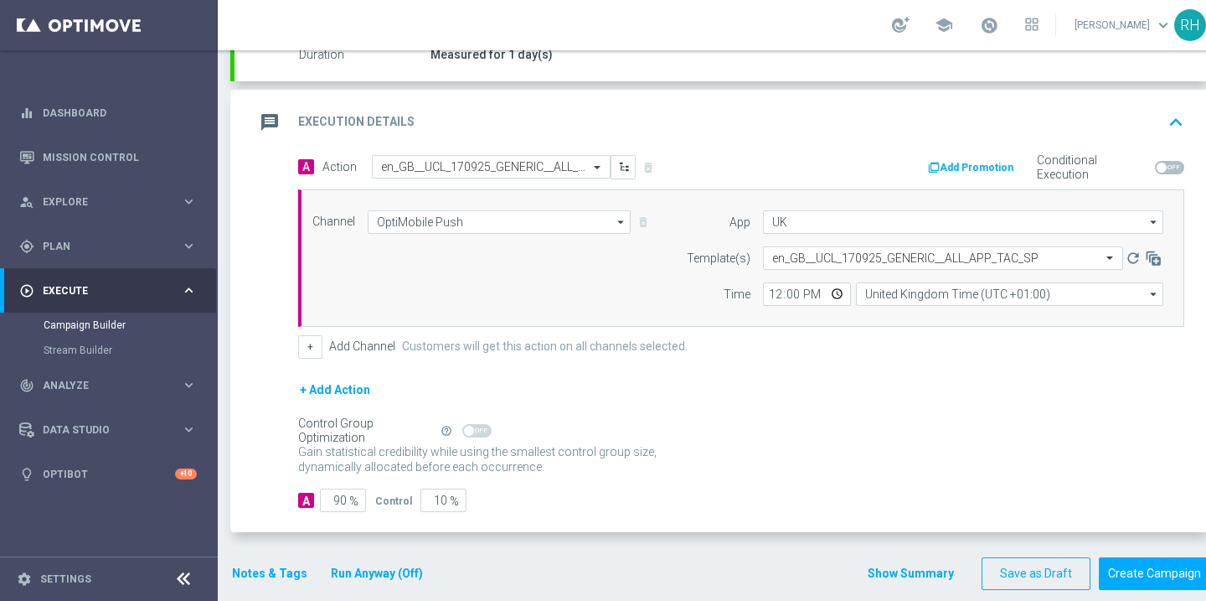
scroll to position [322, 0]
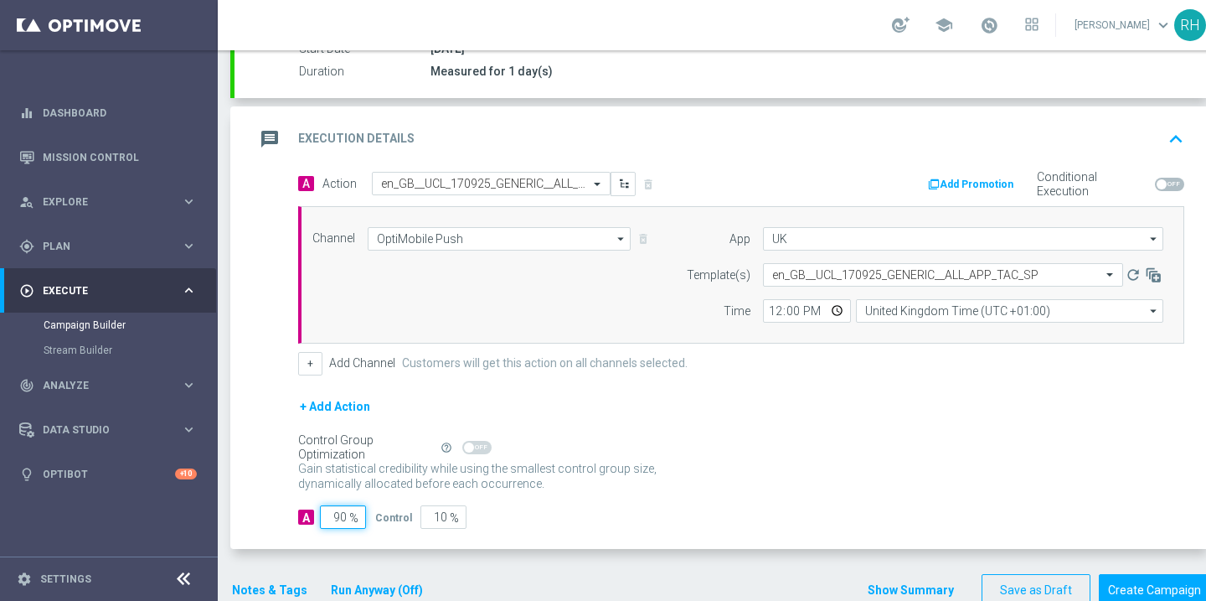
click at [340, 519] on input "90" at bounding box center [343, 516] width 46 height 23
type input "1"
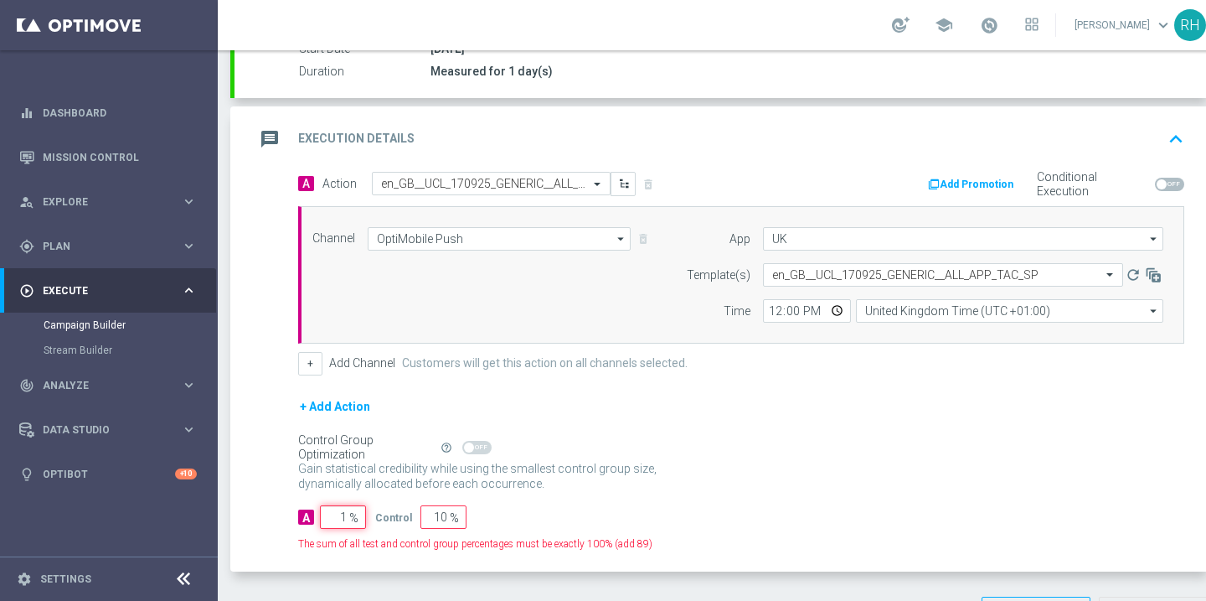
type input "99"
type input "10"
type input "90"
type input "100"
type input "0"
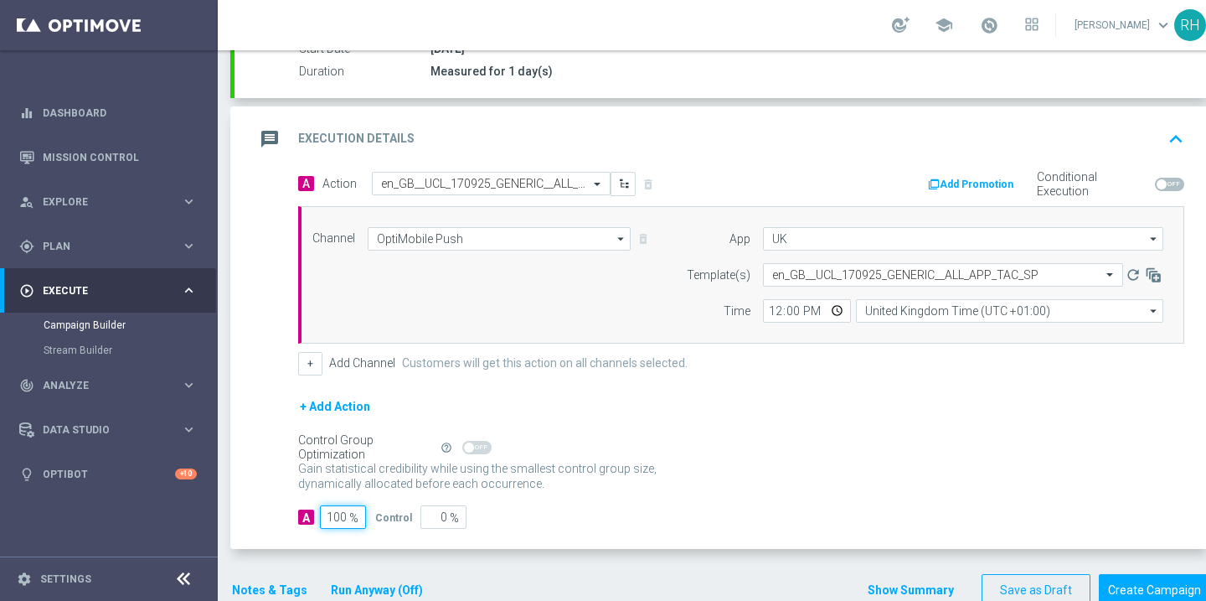
type input "100"
click at [840, 478] on div "Gain statistical credibility while using the smallest control group size, dynam…" at bounding box center [741, 477] width 886 height 40
click at [775, 313] on input "12:00" at bounding box center [807, 310] width 88 height 23
type input "13:00"
click at [829, 343] on div "A Action Select action en_GB__UCL_170925_GENERIC__ALL_APP_TAC_SP delete_forever…" at bounding box center [741, 274] width 911 height 204
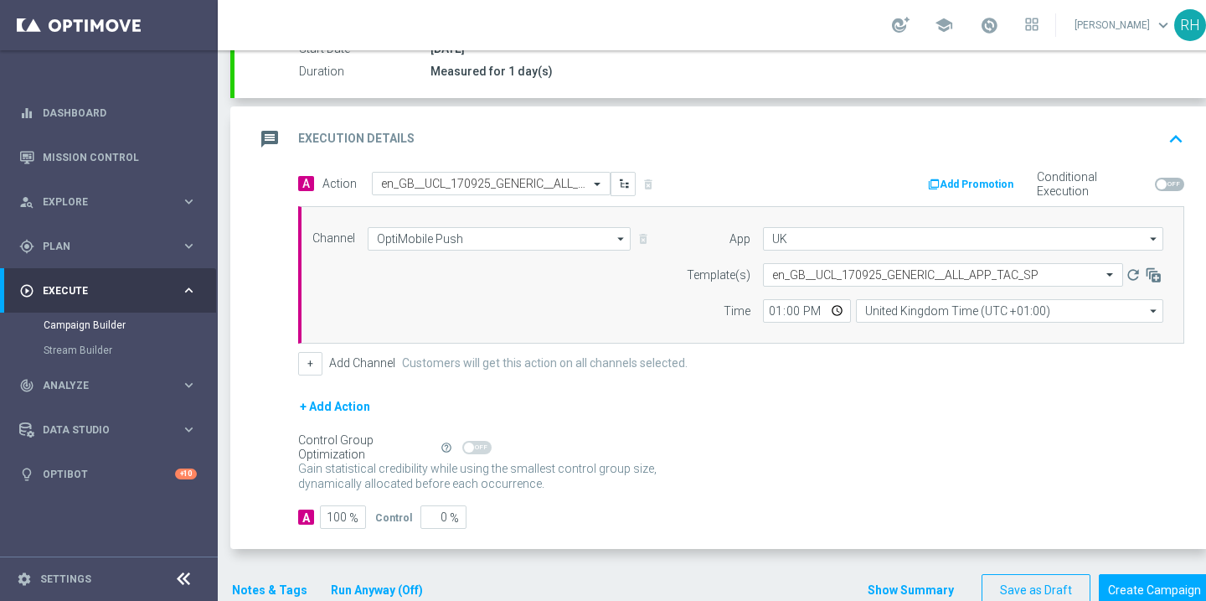
click at [866, 362] on div "+ Add Channel Customers will get this action on all channels selected." at bounding box center [741, 363] width 886 height 23
click at [259, 593] on button "Notes & Tags" at bounding box center [269, 590] width 79 height 21
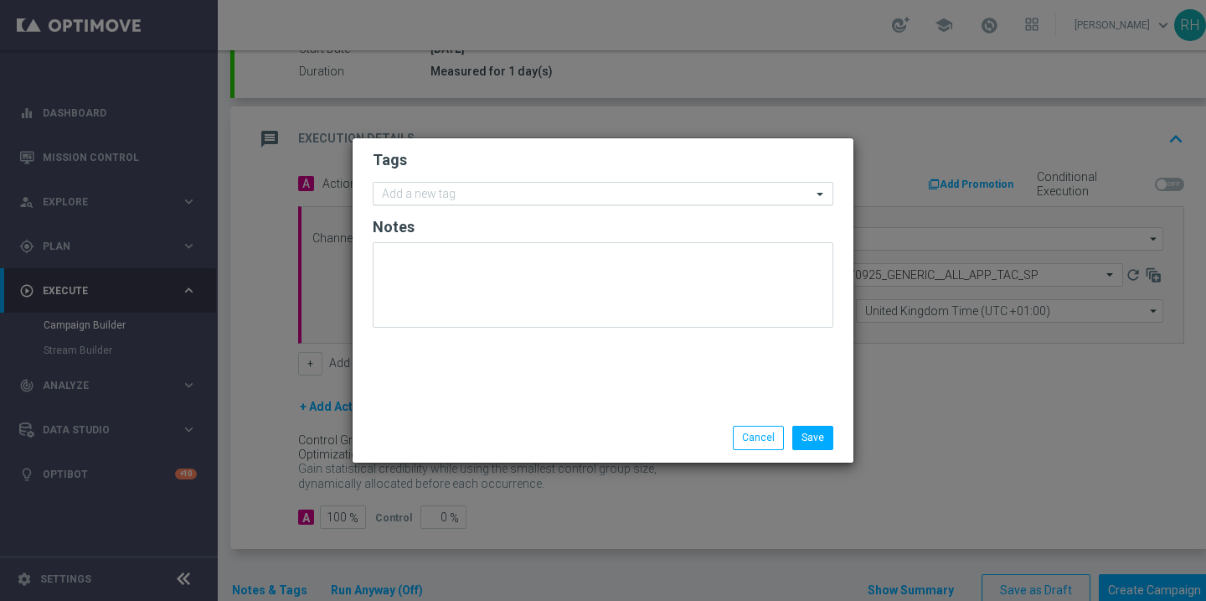
click at [586, 193] on input "text" at bounding box center [597, 195] width 430 height 14
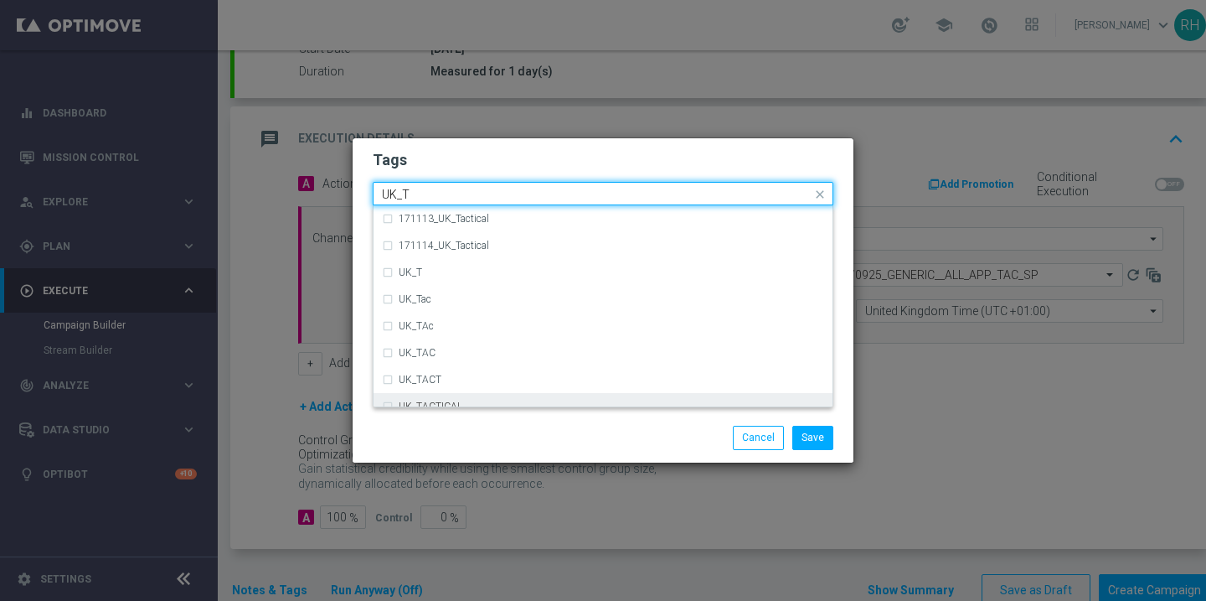
click at [537, 405] on div "UK_TACTICAL" at bounding box center [612, 406] width 426 height 10
type input "UK_T"
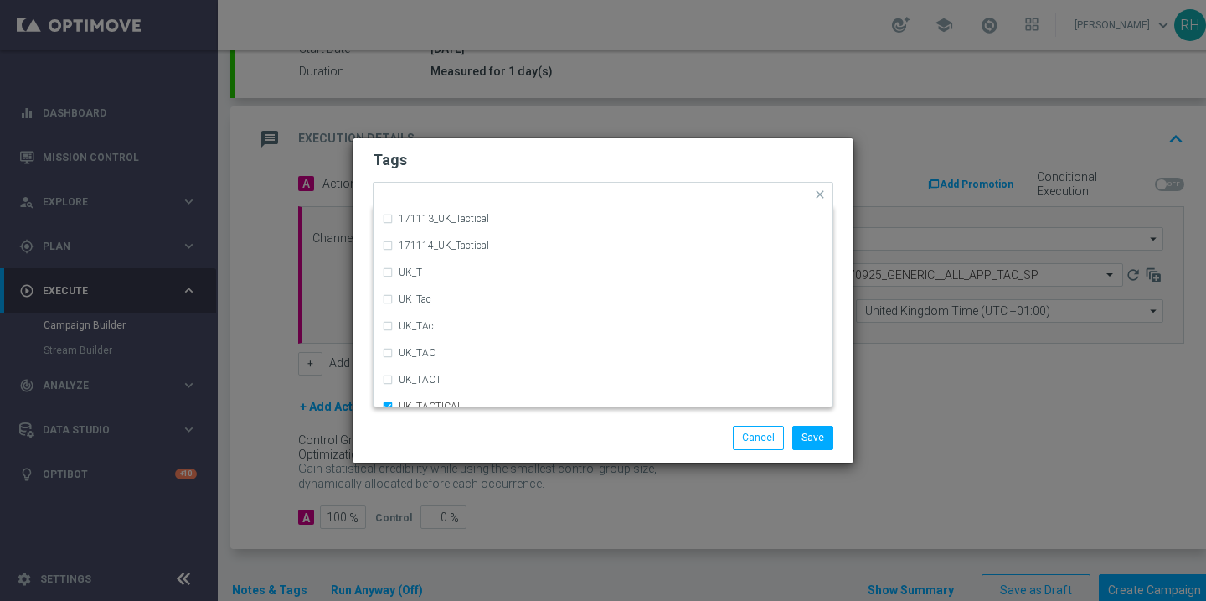
click at [551, 426] on div "Save Cancel" at bounding box center [684, 437] width 324 height 23
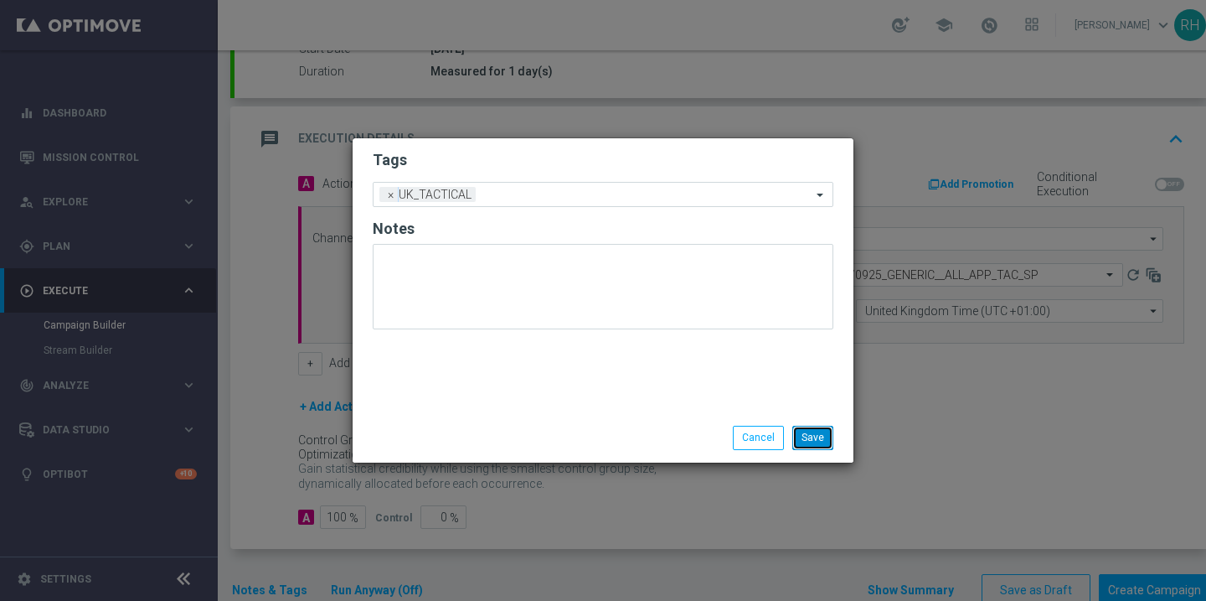
click at [830, 429] on button "Save" at bounding box center [812, 437] width 41 height 23
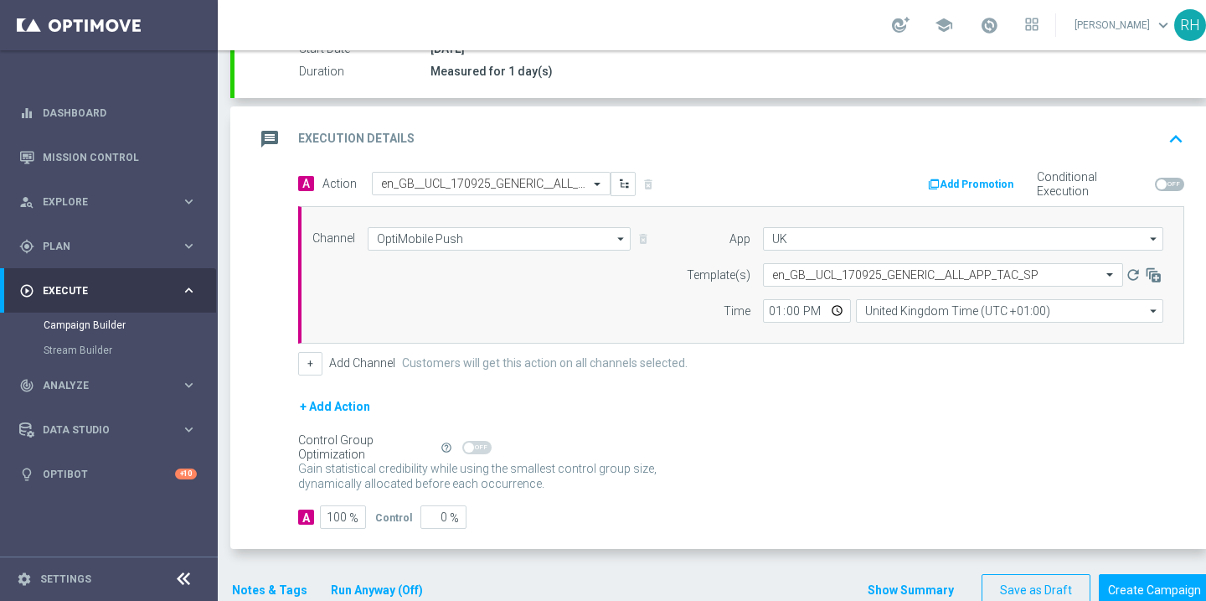
scroll to position [361, 0]
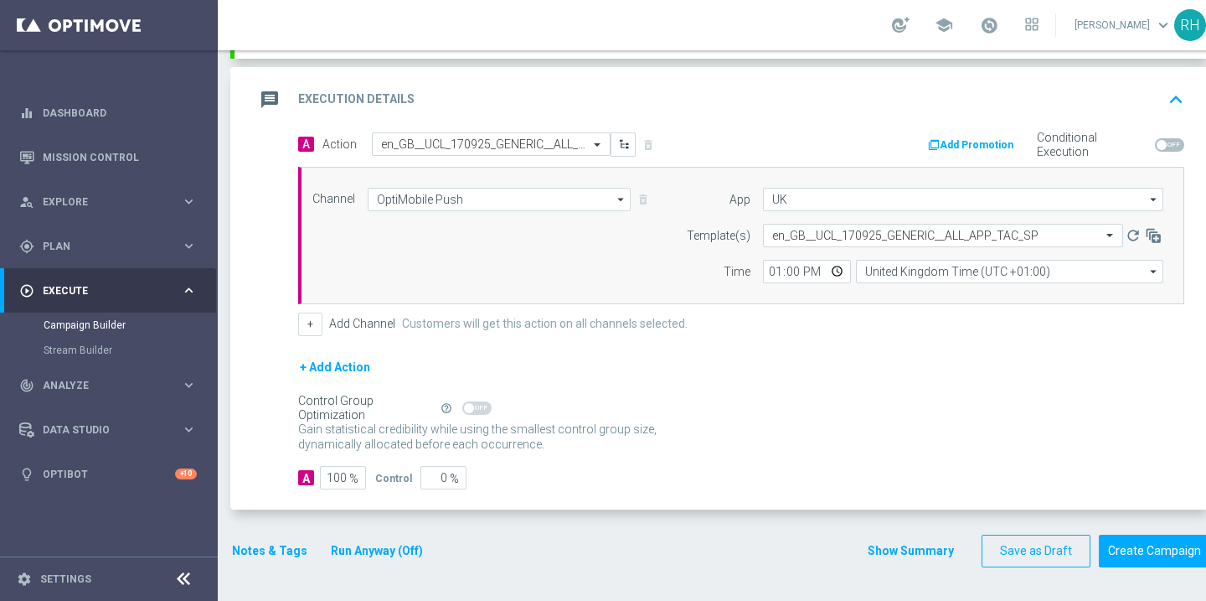
click at [929, 550] on button "Show Summary" at bounding box center [911, 550] width 88 height 19
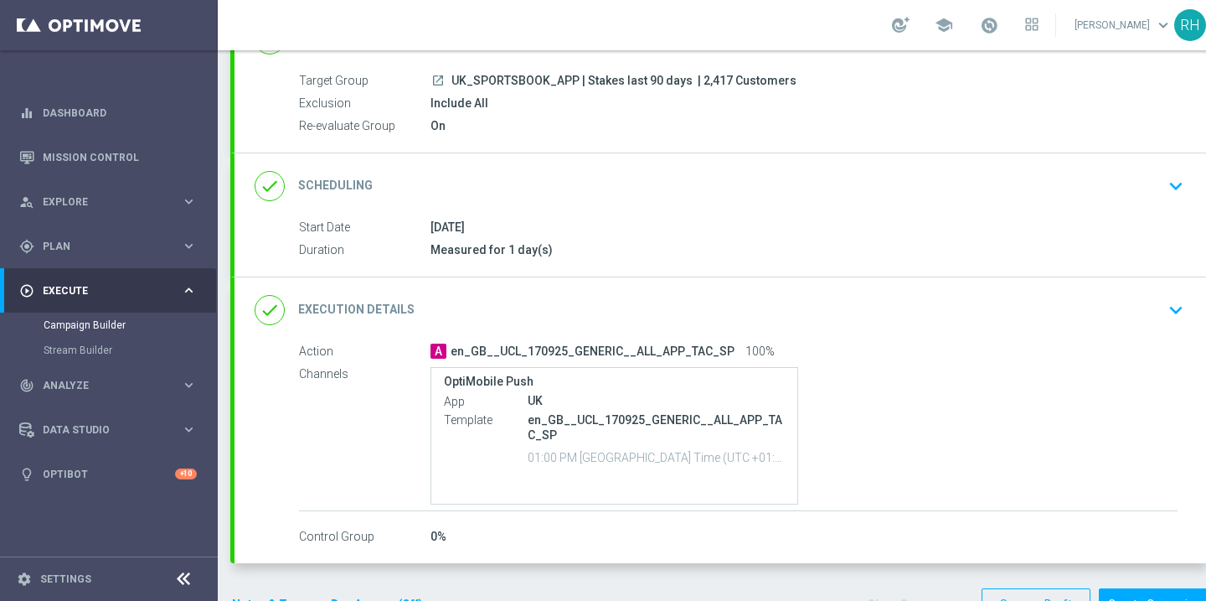
scroll to position [173, 0]
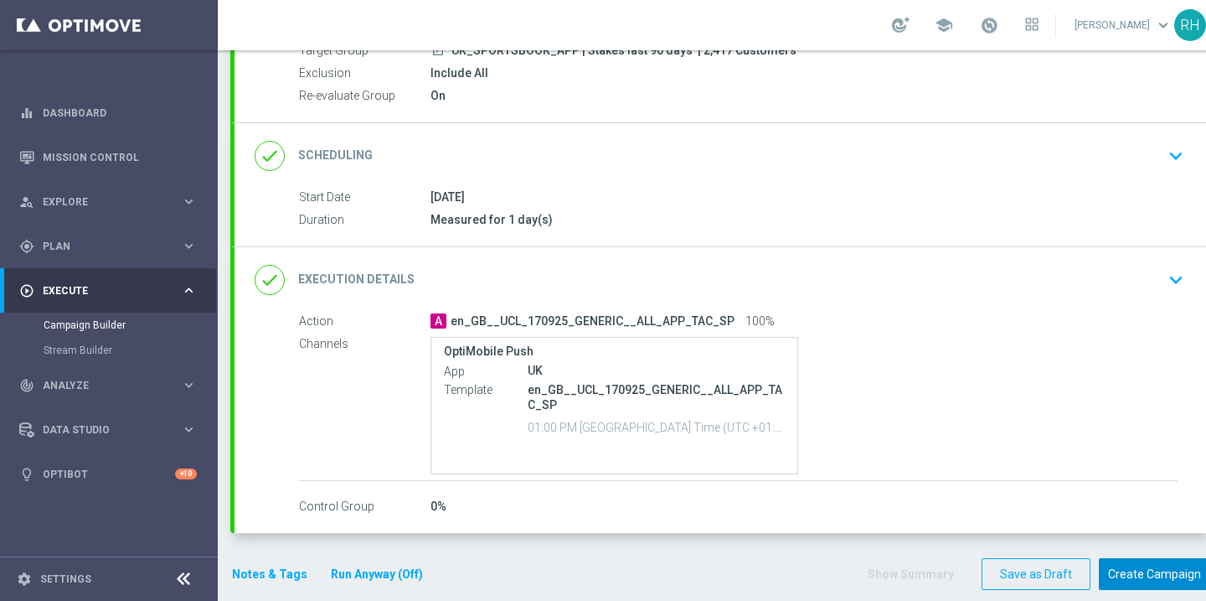
click at [1123, 579] on button "Create Campaign" at bounding box center [1154, 574] width 111 height 33
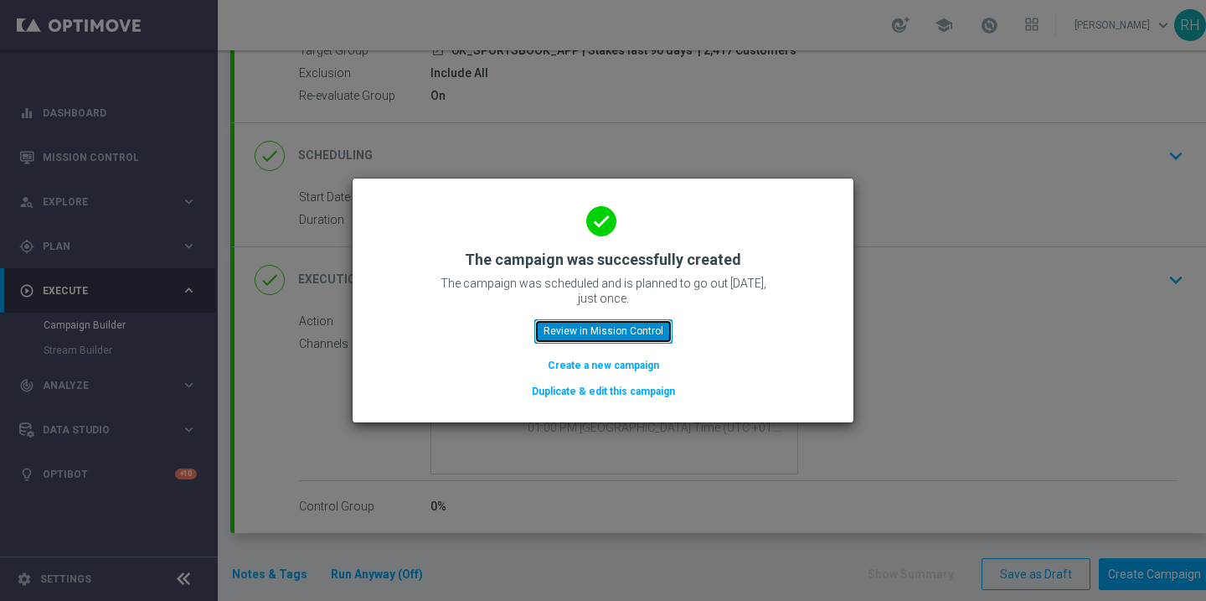
click at [601, 330] on button "Review in Mission Control" at bounding box center [603, 330] width 138 height 23
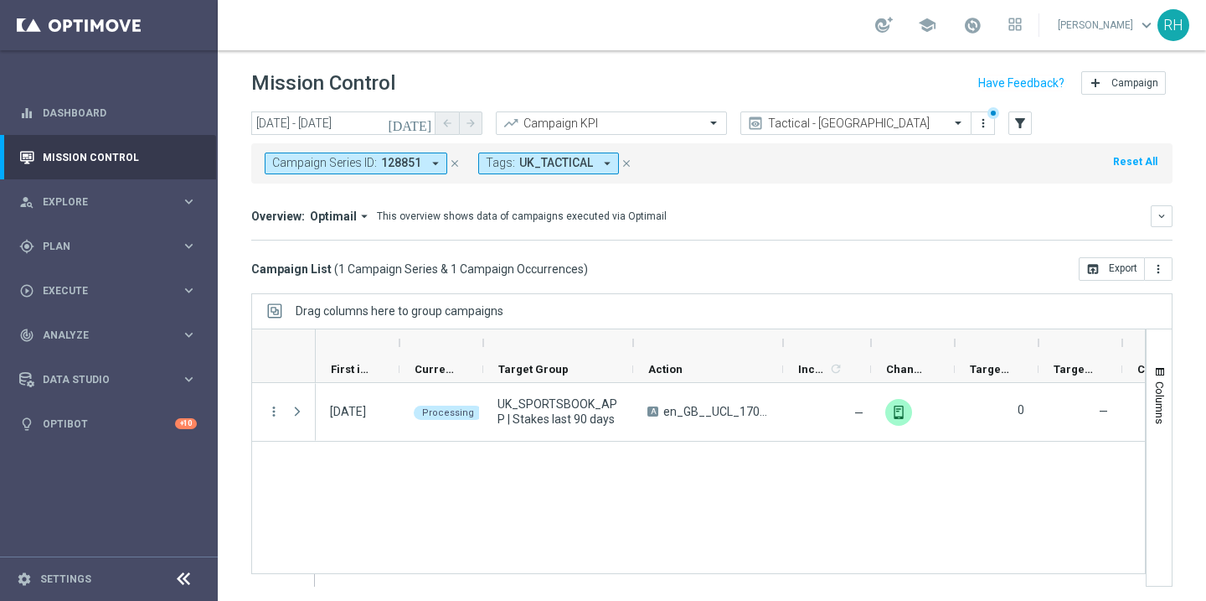
click at [454, 165] on icon "close" at bounding box center [455, 163] width 12 height 12
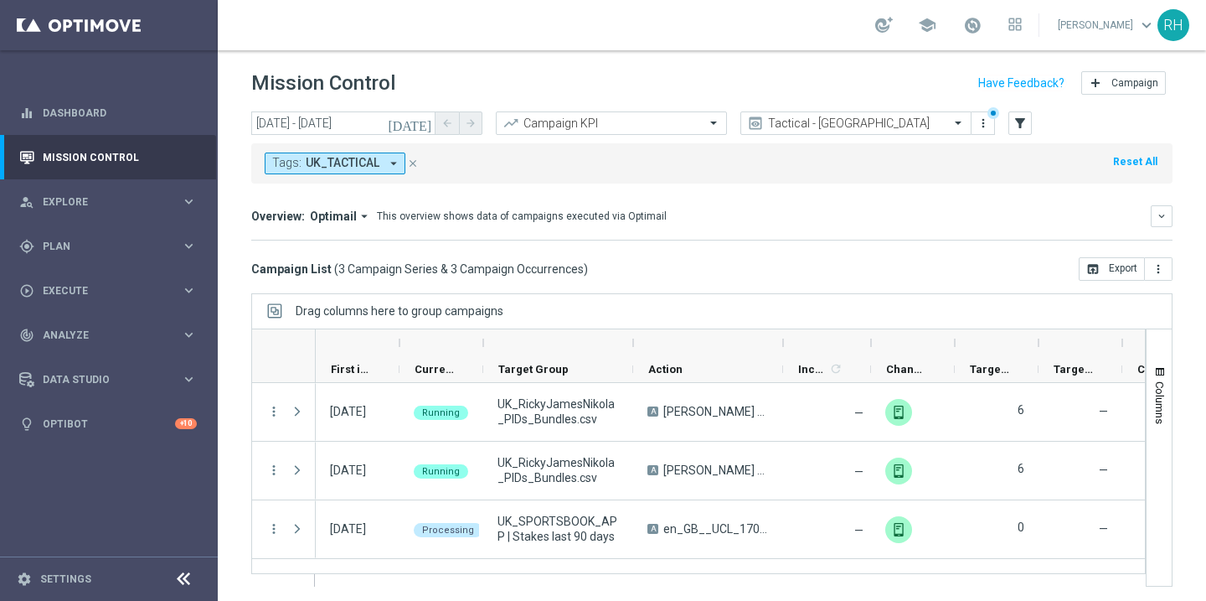
click at [421, 122] on icon "today" at bounding box center [410, 123] width 45 height 15
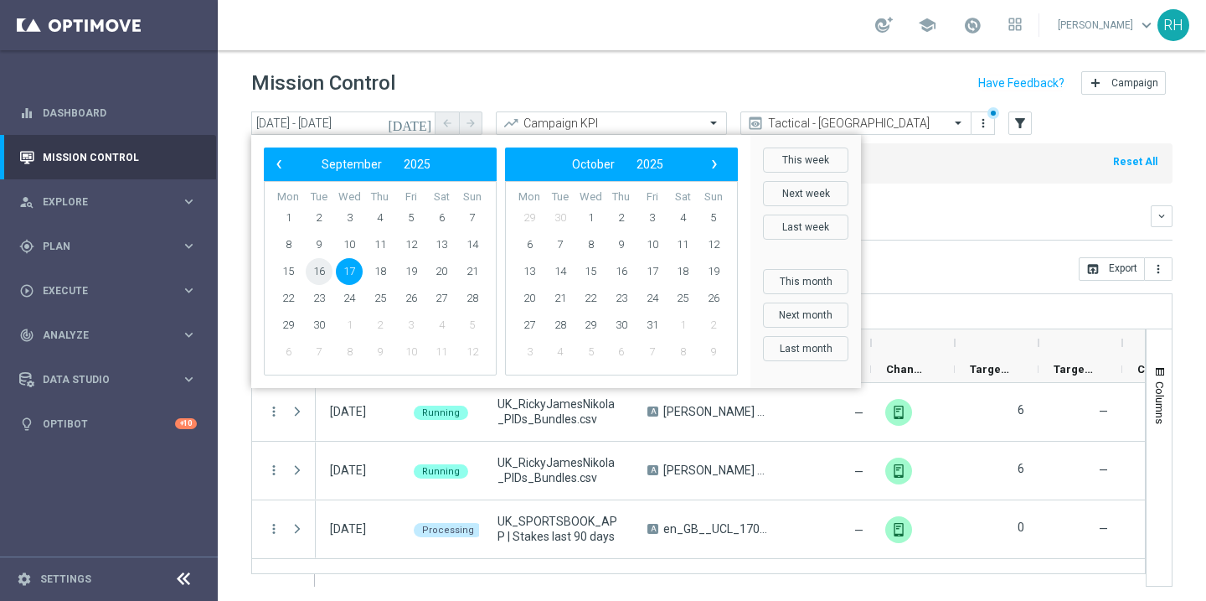
click at [316, 267] on span "16" at bounding box center [319, 271] width 27 height 27
type input "16 Sep 2025 - 16 Sep 2025"
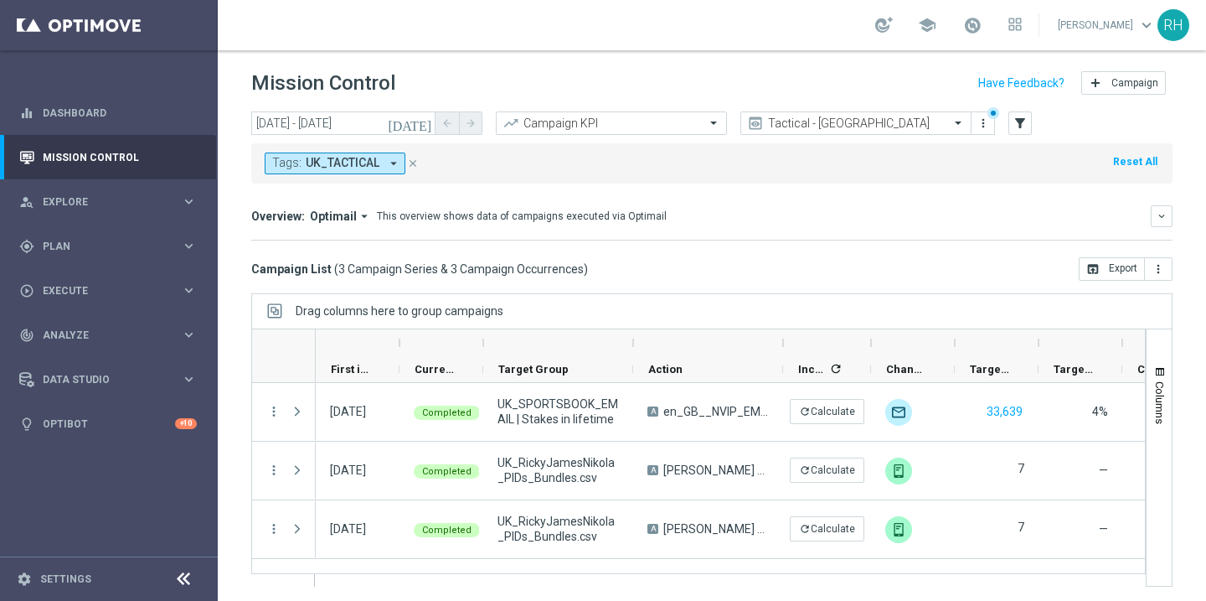
scroll to position [3, 0]
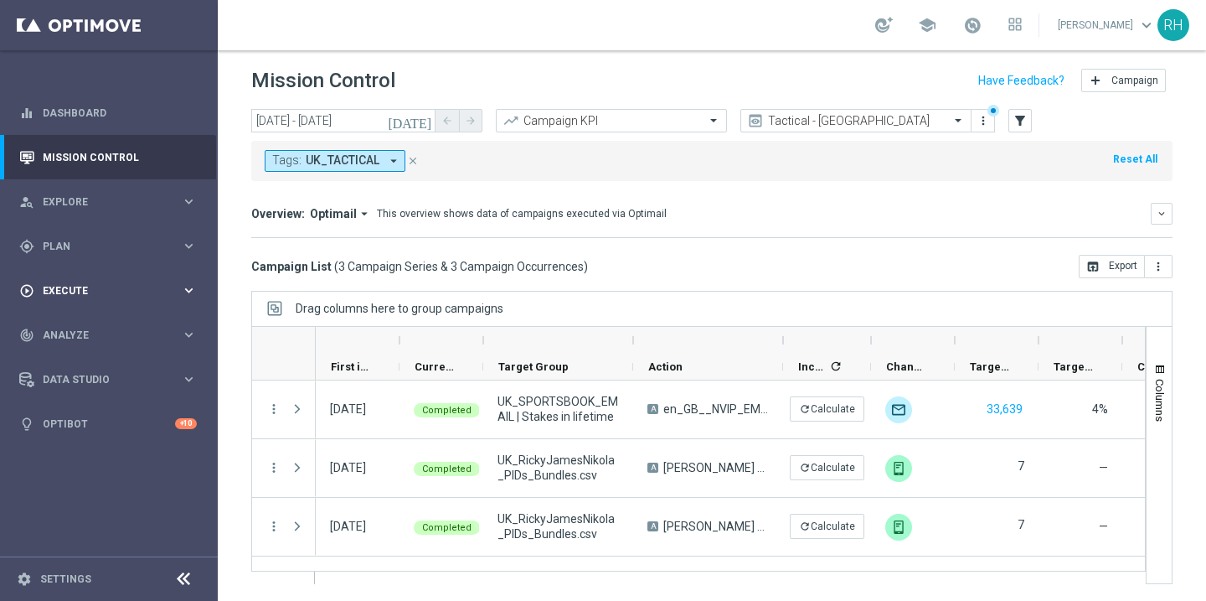
click at [100, 268] on div "play_circle_outline Execute keyboard_arrow_right" at bounding box center [108, 290] width 216 height 44
click at [105, 247] on span "Plan" at bounding box center [112, 246] width 138 height 10
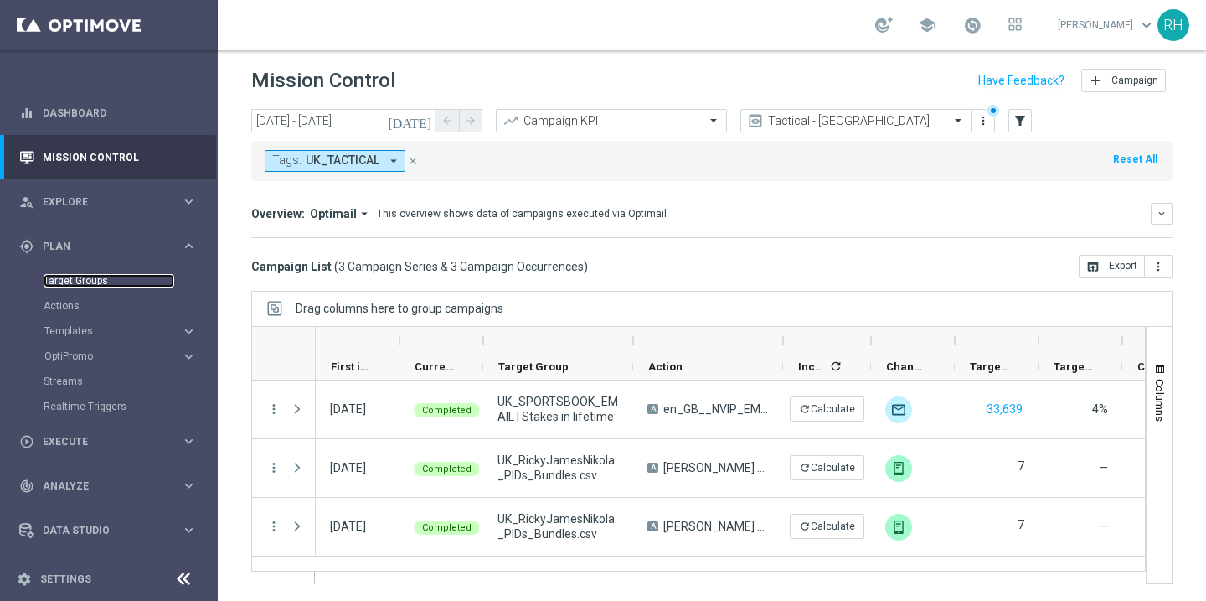
click at [99, 278] on link "Target Groups" at bounding box center [109, 280] width 131 height 13
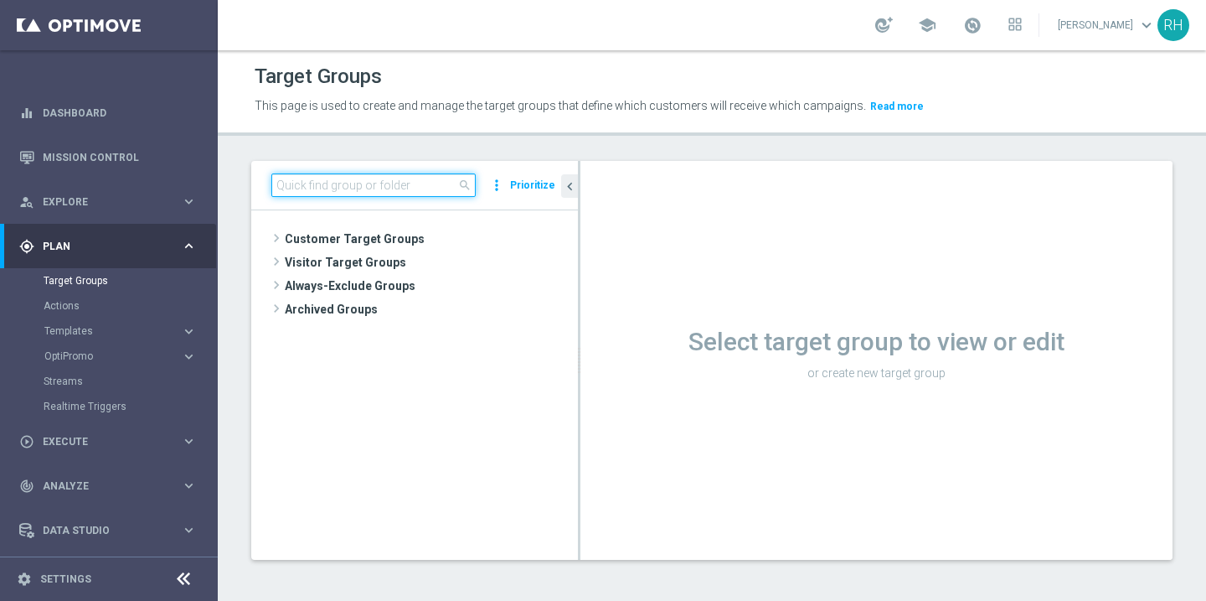
click at [378, 183] on input at bounding box center [373, 184] width 204 height 23
paste input "UK_ALL_VERTICALS_APP"
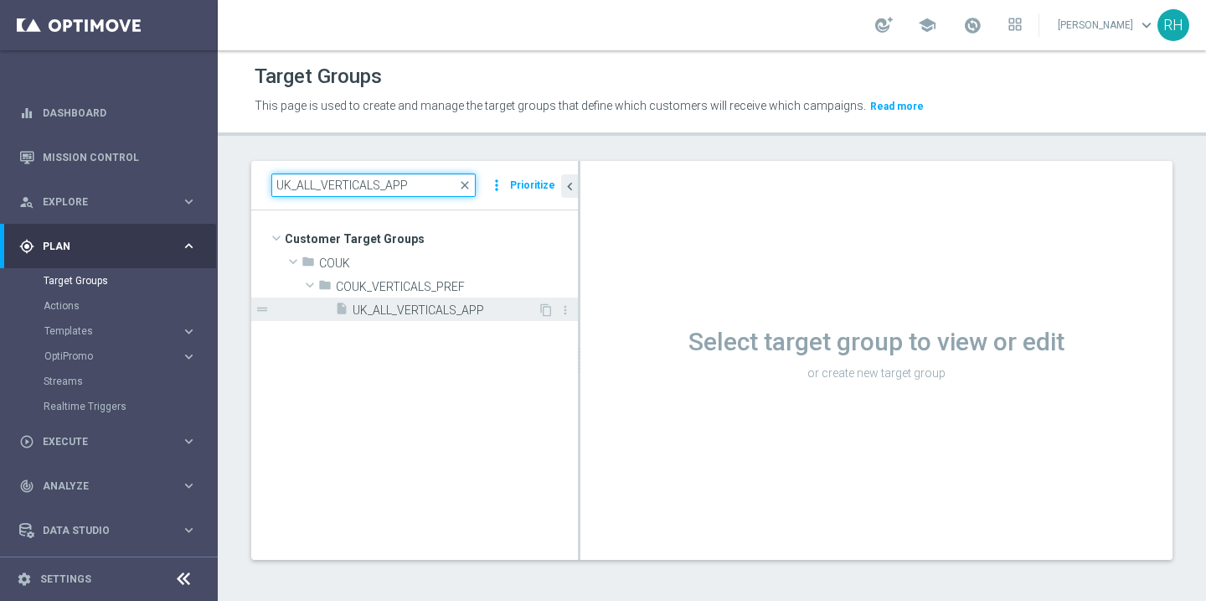
type input "UK_ALL_VERTICALS_APP"
click at [431, 309] on span "UK_ALL_VERTICALS_APP" at bounding box center [445, 310] width 185 height 14
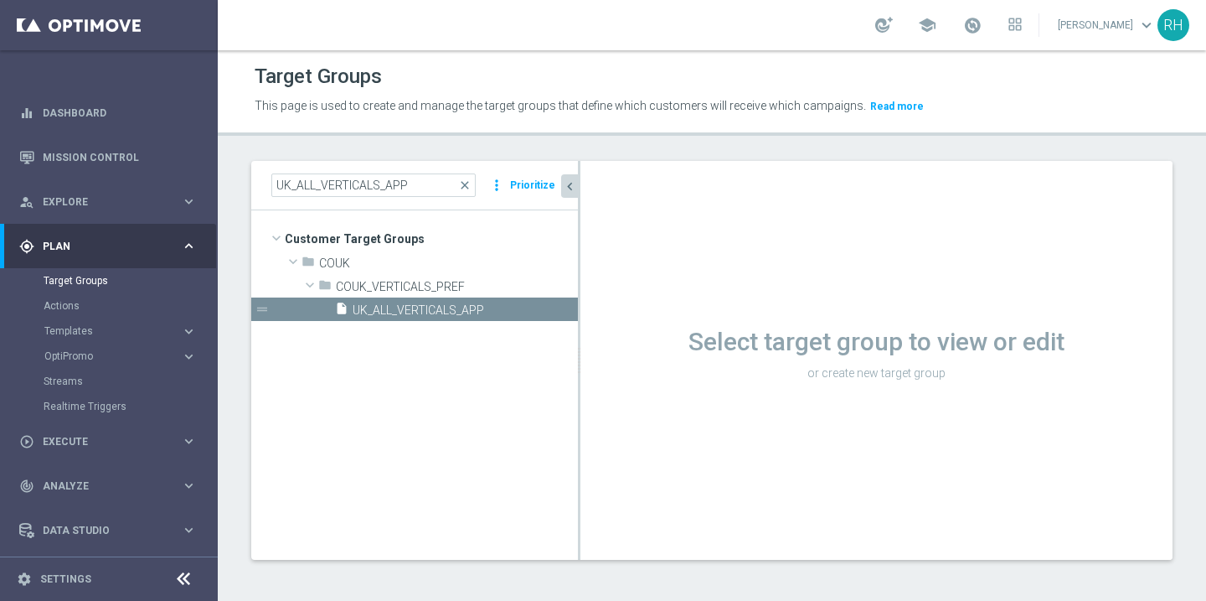
click at [565, 193] on icon "chevron_left" at bounding box center [570, 186] width 16 height 16
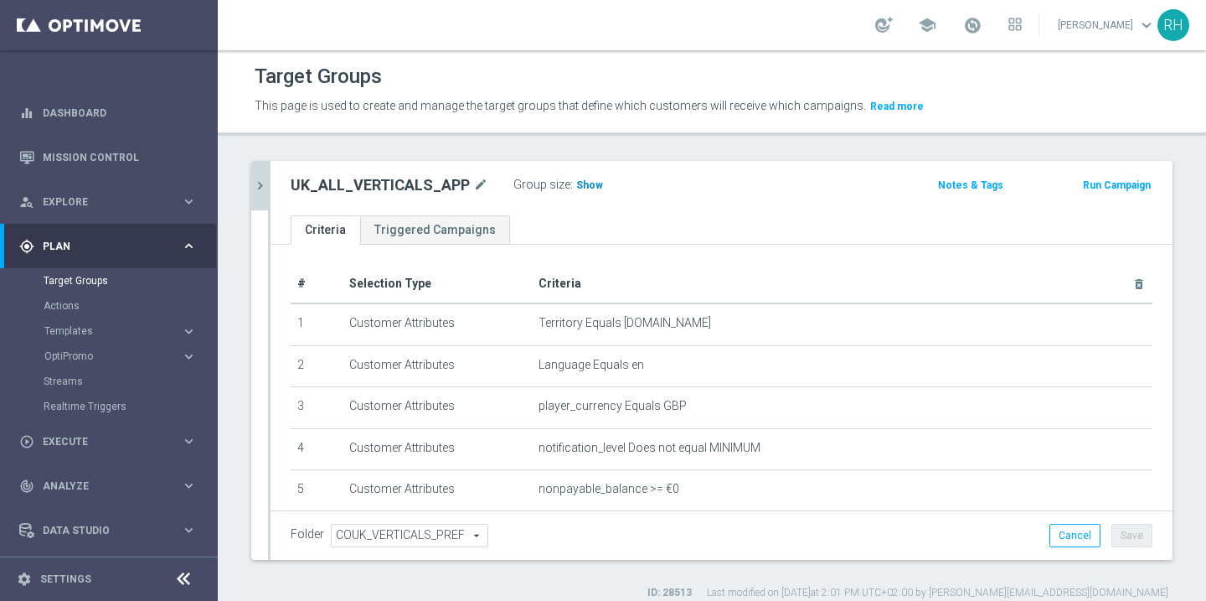
click at [581, 181] on span "Show" at bounding box center [589, 185] width 27 height 12
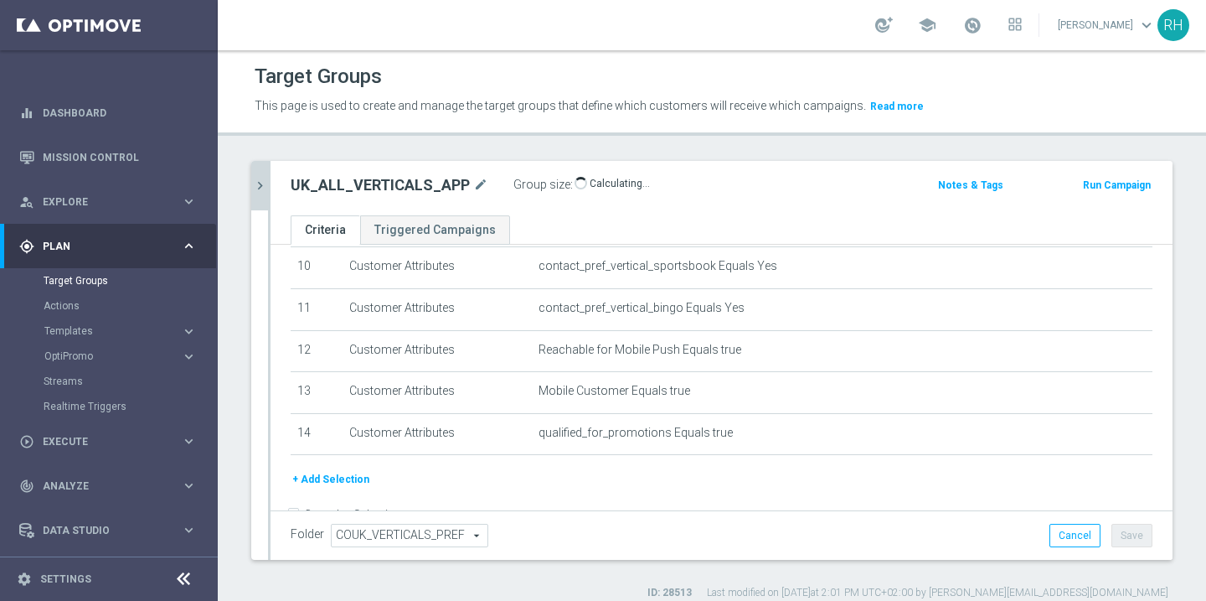
scroll to position [382, 0]
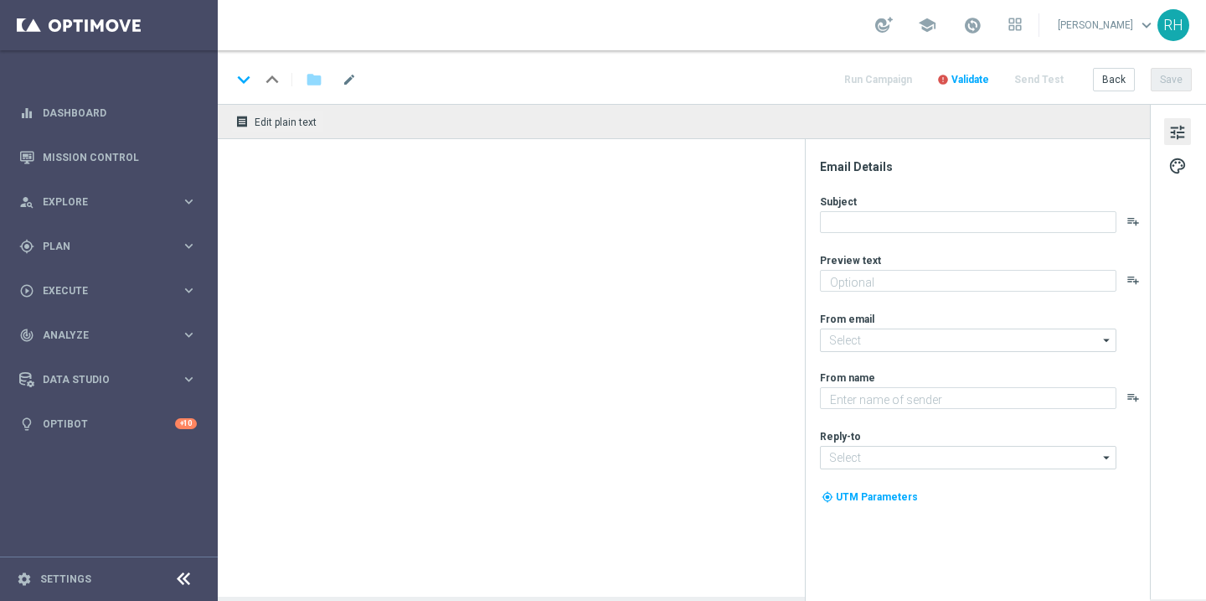
type textarea "Try your luck on worldwide lottos with this exclusive freebie."
type textarea "Lottoland"
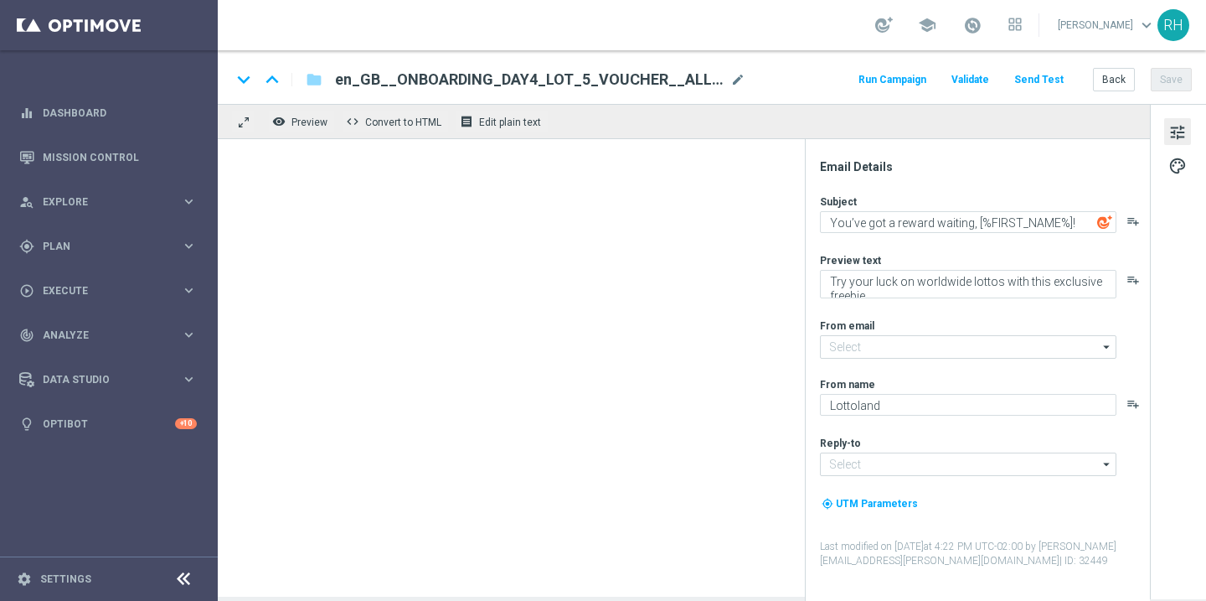
type input "mail@crm.lottoland.com"
type input "support@lottoland.co.uk"
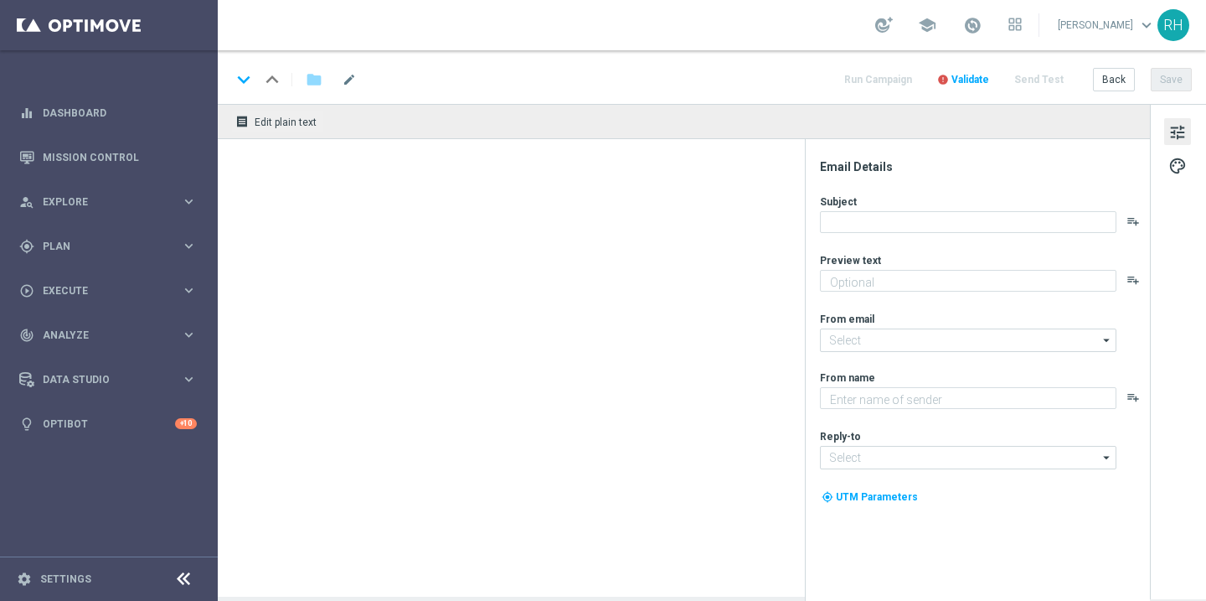
type textarea "Feel the thrill of the casino with this exclusive freebie."
type input "[EMAIL_ADDRESS][DOMAIN_NAME]"
type textarea "Lottoland"
type input "[EMAIL_ADDRESS][DOMAIN_NAME]"
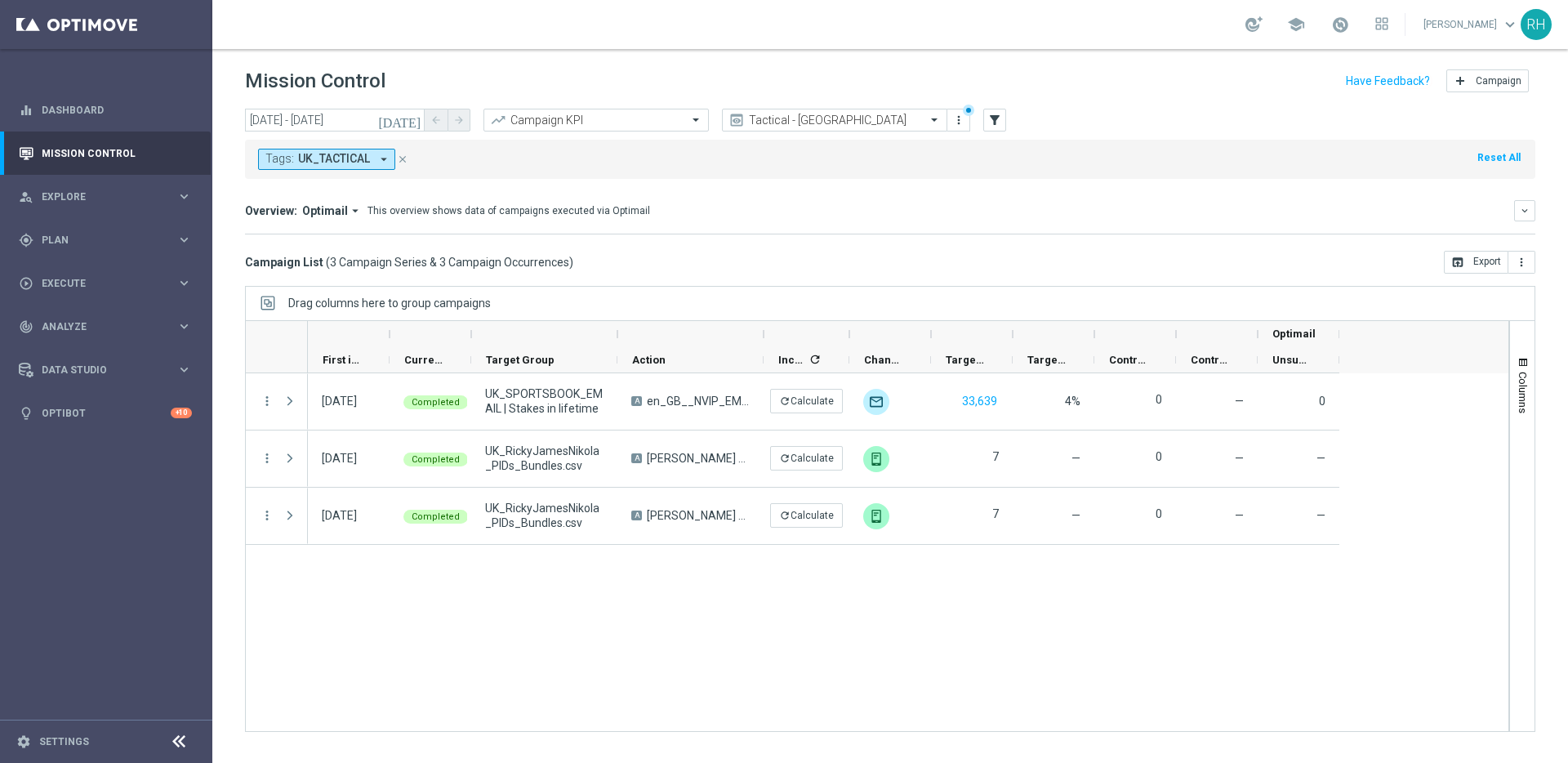
click at [1147, 585] on div "[DATE] Completed UK_SPORTSBOOK_EMAIL | Stakes in lifetime A en_GB__NVIP_EMA_TAC…" at bounding box center [908, 552] width 1200 height 358
drag, startPoint x: 782, startPoint y: 88, endPoint x: 785, endPoint y: 10, distance: 78.1
click at [782, 76] on div "Mission Control add Campaign" at bounding box center [890, 81] width 1291 height 32
click at [411, 126] on icon "[DATE]" at bounding box center [400, 120] width 44 height 15
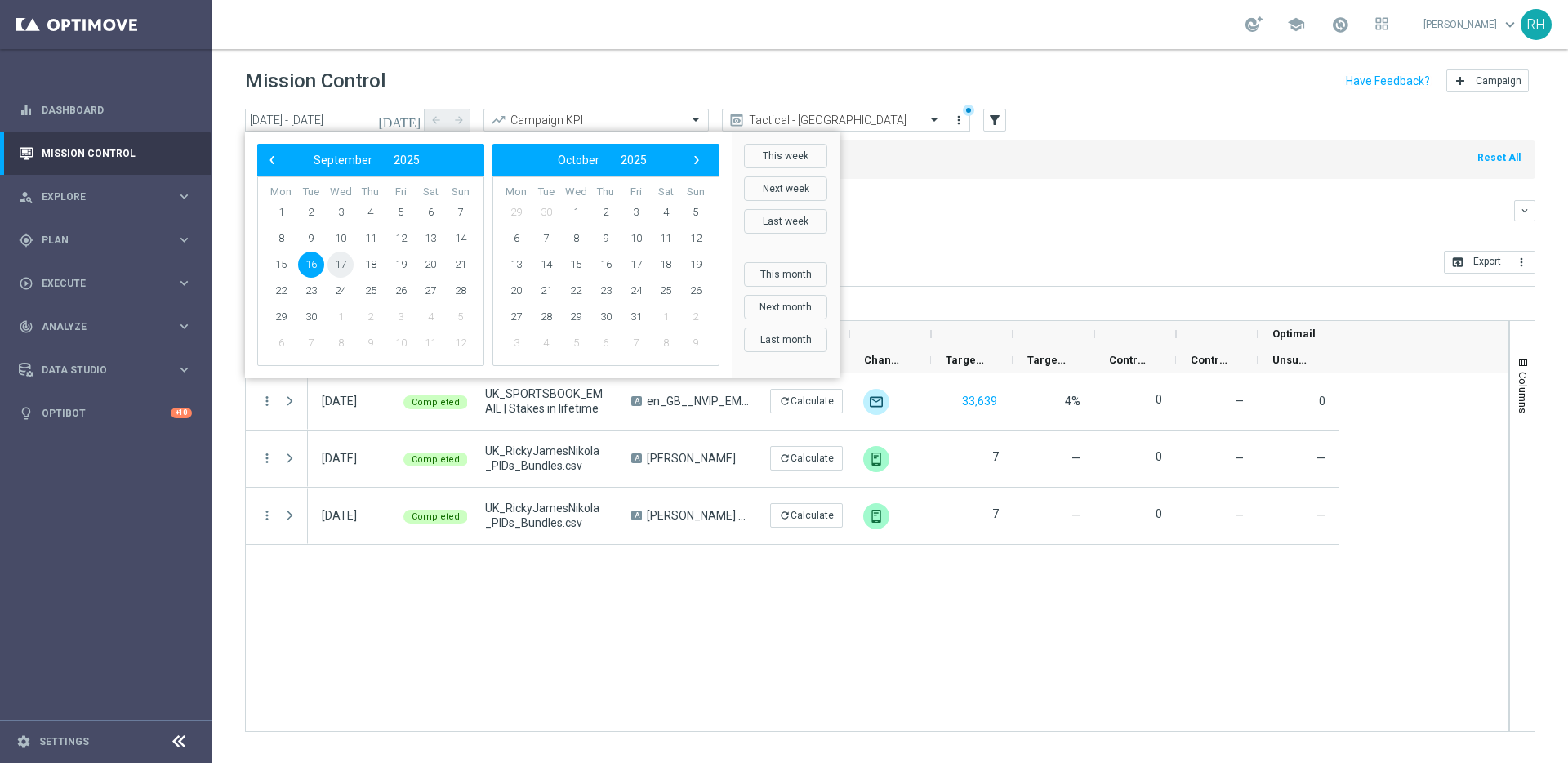
click at [338, 271] on span "17" at bounding box center [340, 264] width 26 height 26
click at [342, 261] on span "17" at bounding box center [340, 264] width 26 height 26
type input "[DATE] - [DATE]"
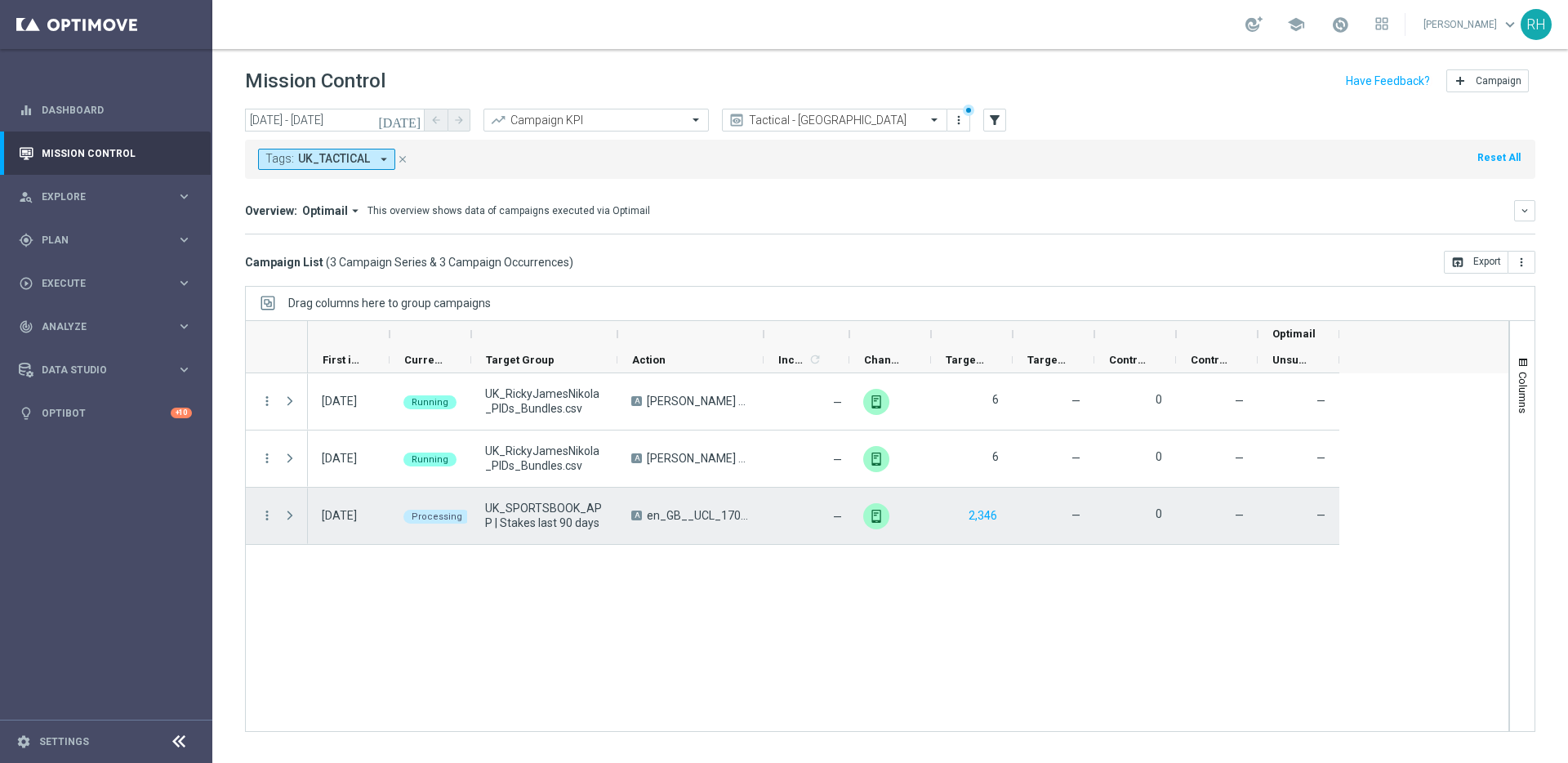
click at [258, 511] on div "more_vert" at bounding box center [260, 516] width 29 height 57
click at [261, 516] on icon "more_vert" at bounding box center [266, 515] width 15 height 15
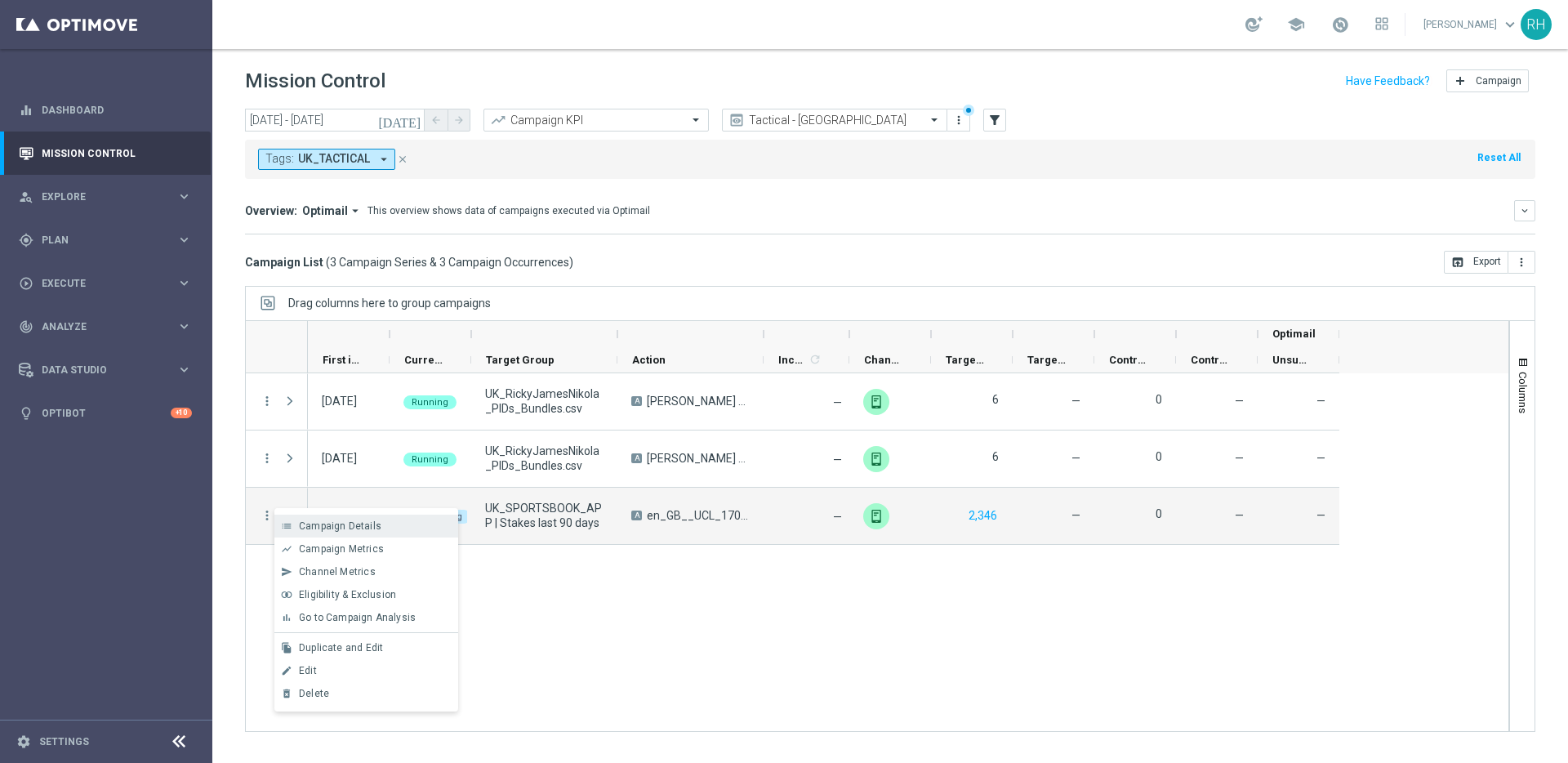
click at [294, 521] on div "list" at bounding box center [286, 527] width 24 height 12
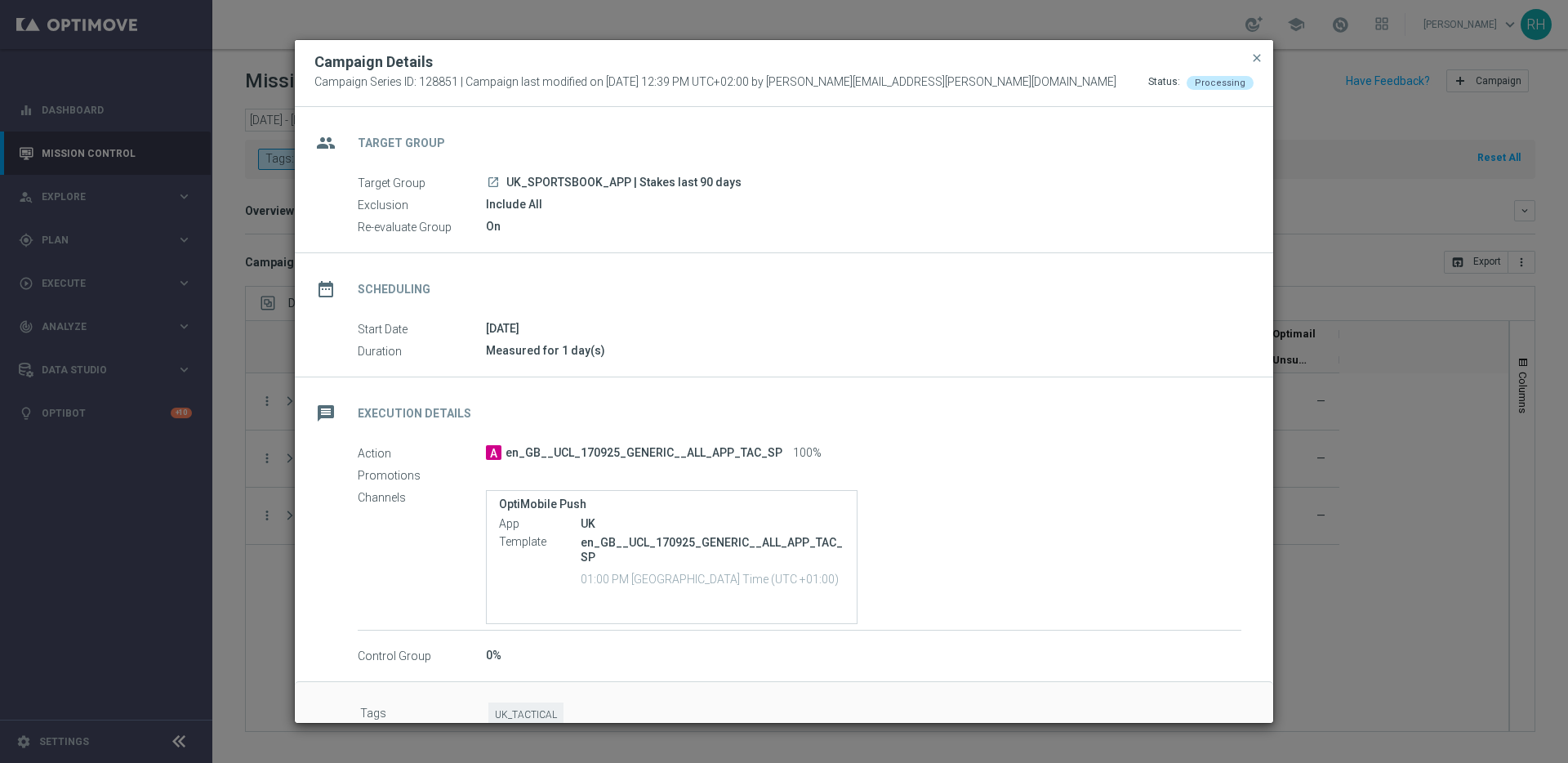
drag, startPoint x: 804, startPoint y: 580, endPoint x: 662, endPoint y: 587, distance: 142.2
click at [674, 585] on div "en_GB__UCL_170925_GENERIC__ALL_APP_TAC_SP 01:00 PM United Kingdom Time (UTC +01…" at bounding box center [713, 562] width 264 height 58
click at [662, 585] on div "en_GB__UCL_170925_GENERIC__ALL_APP_TAC_SP 01:00 PM United Kingdom Time (UTC +01…" at bounding box center [713, 562] width 264 height 58
drag, startPoint x: 585, startPoint y: 582, endPoint x: 817, endPoint y: 584, distance: 232.0
click at [817, 584] on p "01:00 PM [GEOGRAPHIC_DATA] Time (UTC +01:00)" at bounding box center [713, 579] width 264 height 17
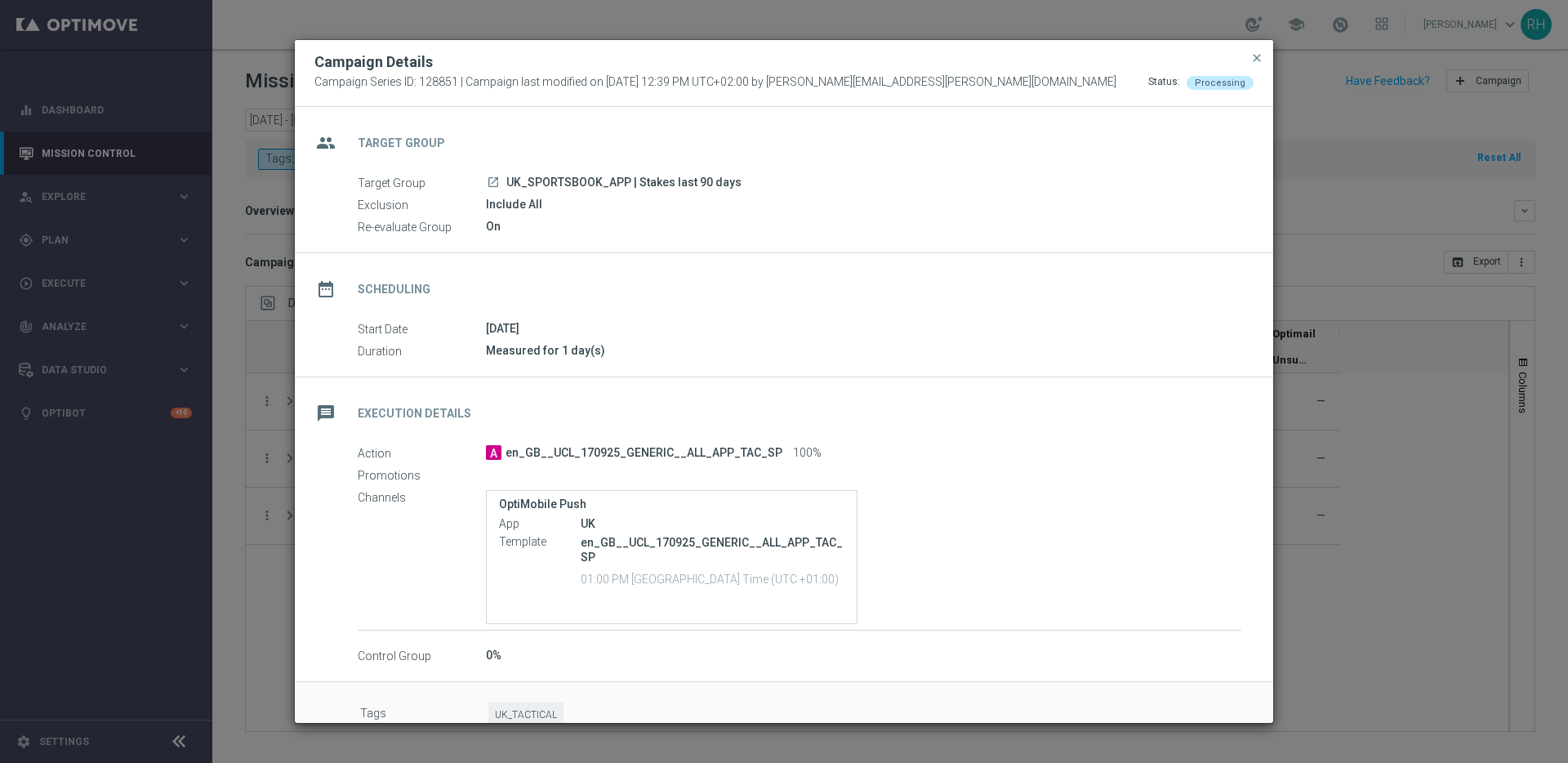
click at [817, 584] on p "01:00 PM [GEOGRAPHIC_DATA] Time (UTC +01:00)" at bounding box center [713, 579] width 264 height 17
drag, startPoint x: 817, startPoint y: 584, endPoint x: 571, endPoint y: 587, distance: 246.0
click at [571, 585] on div "Template en_GB__UCL_170925_GENERIC__ALL_APP_TAC_SP 01:00 PM United Kingdom Time…" at bounding box center [672, 563] width 345 height 59
click at [577, 581] on div "Template en_GB__UCL_170925_GENERIC__ALL_APP_TAC_SP 01:00 PM United Kingdom Time…" at bounding box center [672, 563] width 345 height 59
drag, startPoint x: 578, startPoint y: 578, endPoint x: 843, endPoint y: 588, distance: 265.2
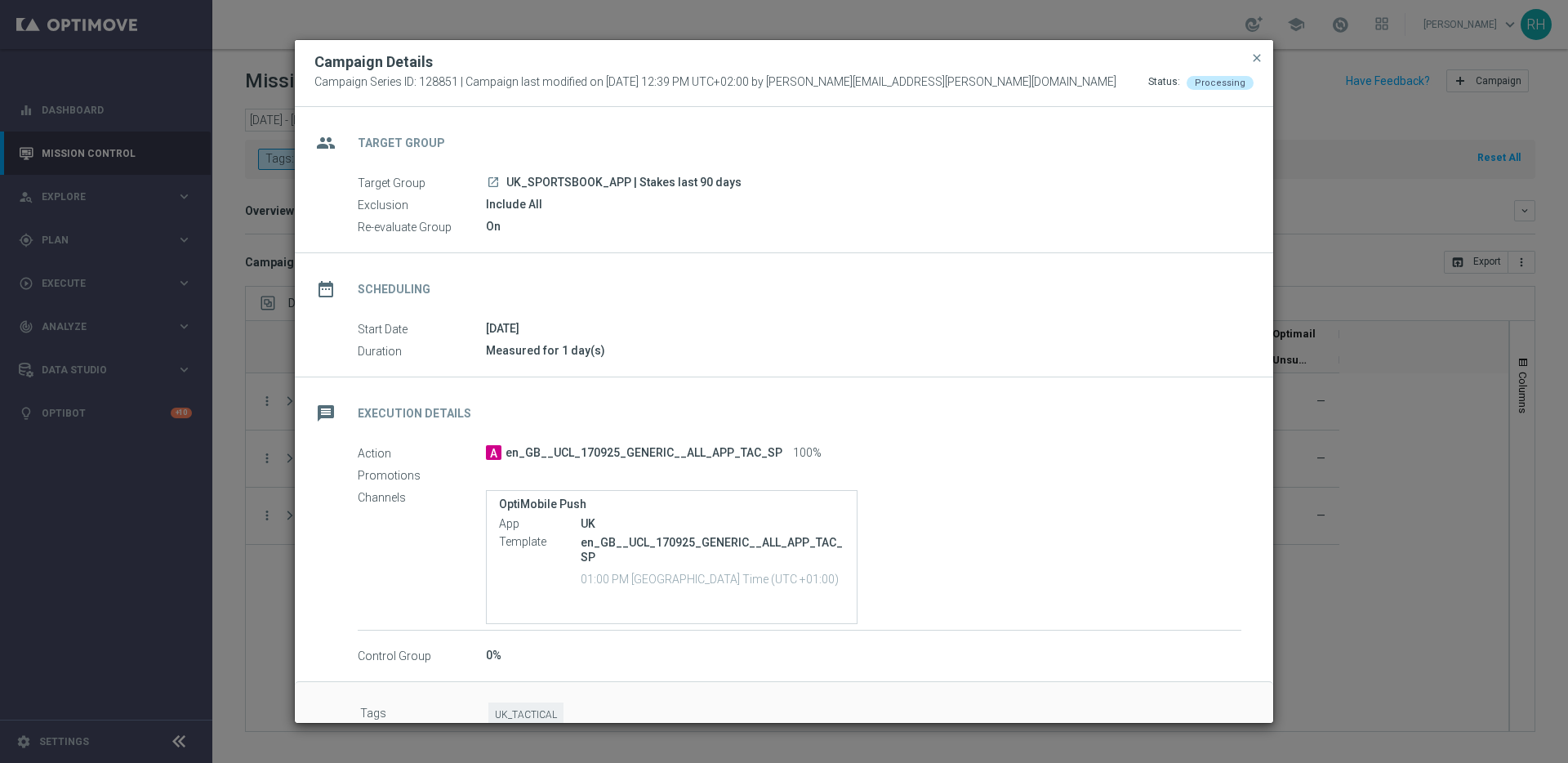
click at [843, 585] on div "OptiMobile Push App UK Template en_GB__UCL_170925_GENERIC__ALL_APP_TAC_SP 01:00…" at bounding box center [671, 557] width 372 height 134
drag, startPoint x: 843, startPoint y: 588, endPoint x: 737, endPoint y: 566, distance: 108.3
click at [839, 585] on div "OptiMobile Push App UK Template en_GB__UCL_170925_GENERIC__ALL_APP_TAC_SP 01:00…" at bounding box center [671, 557] width 372 height 134
drag, startPoint x: 611, startPoint y: 577, endPoint x: 584, endPoint y: 520, distance: 63.1
click at [586, 521] on group-template-channel-summary "App UK Template en_GB__UCL_170925_GENERIC__ALL_APP_TAC_SP 01:00 PM United Kingd…" at bounding box center [672, 554] width 345 height 77
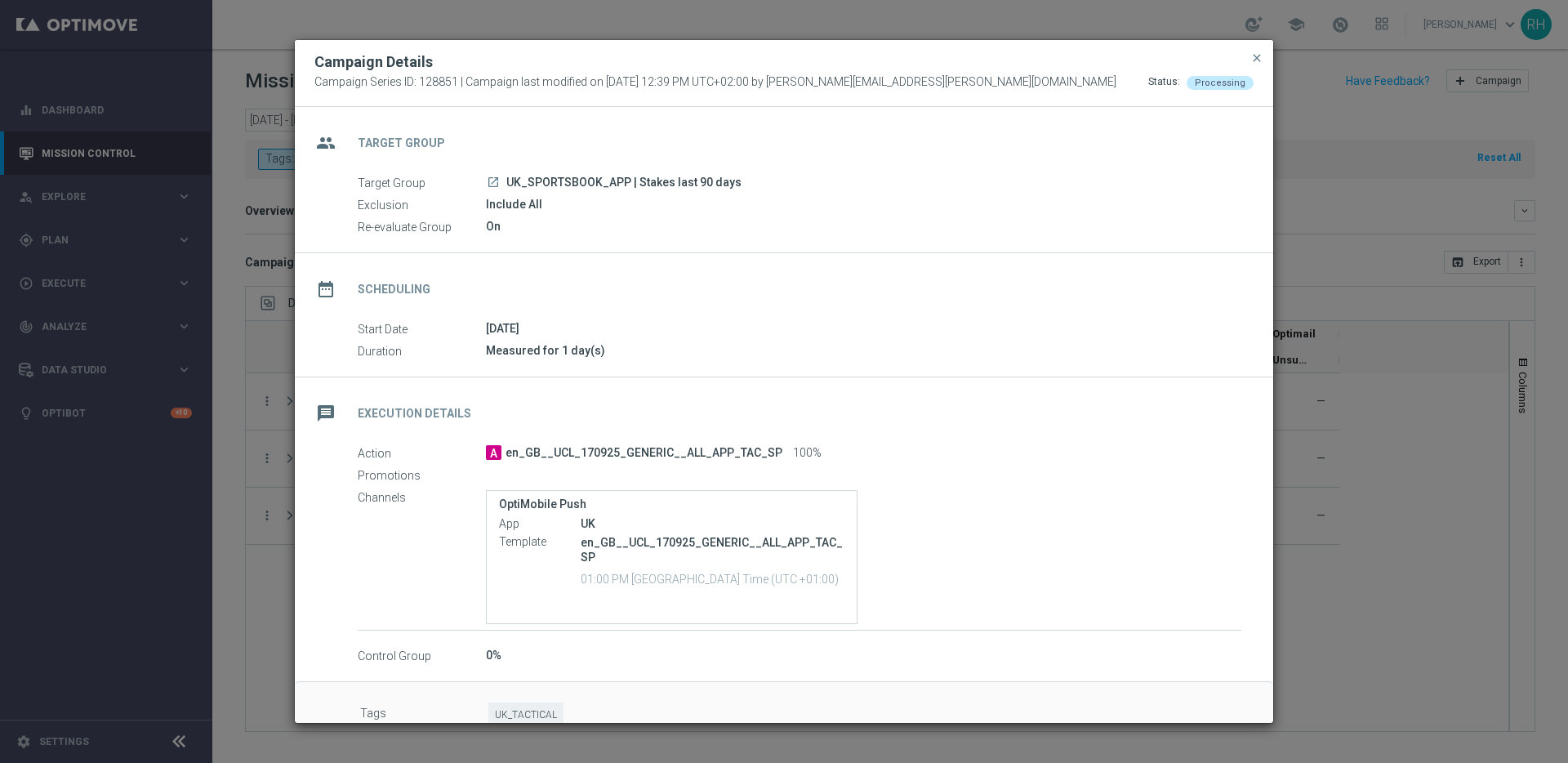
click at [584, 520] on div "UK" at bounding box center [713, 524] width 264 height 17
drag, startPoint x: 581, startPoint y: 521, endPoint x: 908, endPoint y: 605, distance: 337.6
click at [908, 585] on div "OptiMobile Push App UK Template en_GB__UCL_170925_GENERIC__ALL_APP_TAC_SP 01:00…" at bounding box center [863, 557] width 756 height 134
click at [928, 585] on div "OptiMobile Push App UK Template en_GB__UCL_170925_GENERIC__ALL_APP_TAC_SP 01:00…" at bounding box center [863, 557] width 756 height 134
click at [936, 582] on div "OptiMobile Push App UK Template en_GB__UCL_170925_GENERIC__ALL_APP_TAC_SP 01:00…" at bounding box center [863, 557] width 756 height 134
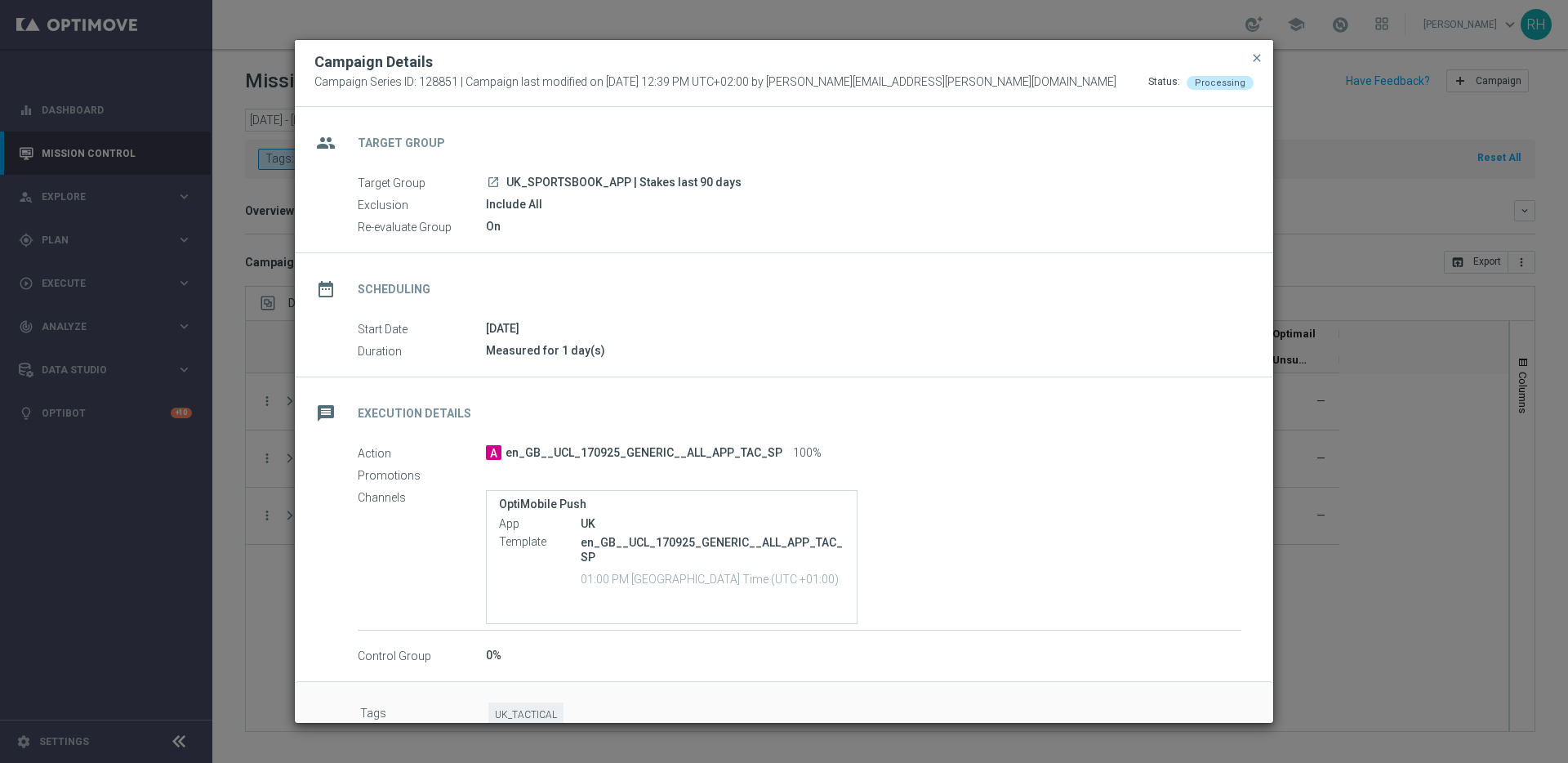
click at [1062, 455] on div "A en_GB__UCL_170925_GENERIC__ALL_APP_TAC_SP 100%" at bounding box center [863, 453] width 756 height 17
click at [1105, 334] on div "17 Sep 2025" at bounding box center [863, 328] width 756 height 17
click at [1121, 256] on div "date_range Scheduling" at bounding box center [784, 287] width 979 height 67
click at [1136, 164] on div "group Target Group" at bounding box center [784, 141] width 979 height 67
click at [1155, 155] on div "group Target Group" at bounding box center [784, 141] width 979 height 67
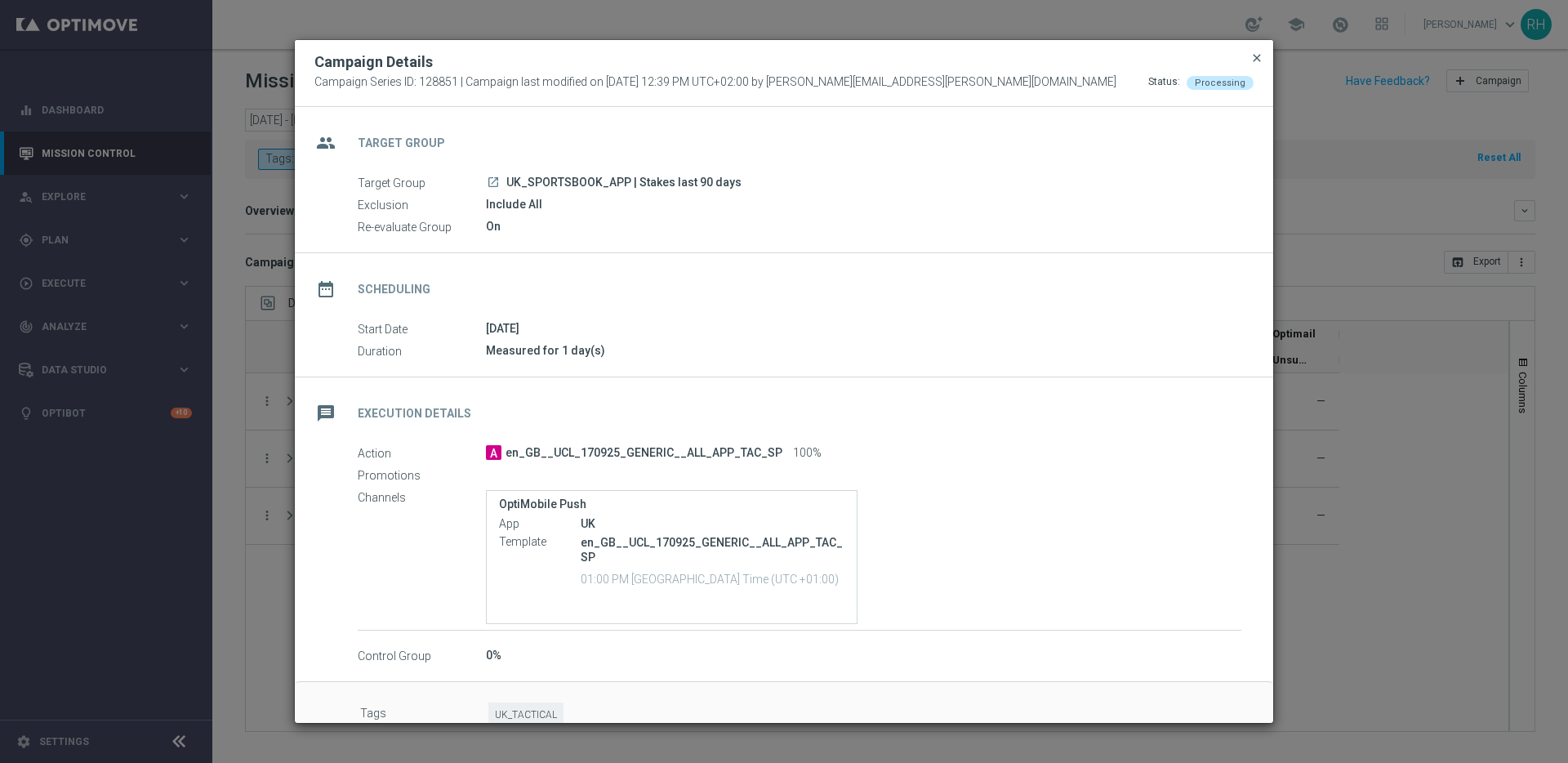
click at [1175, 58] on span "close" at bounding box center [1256, 58] width 13 height 13
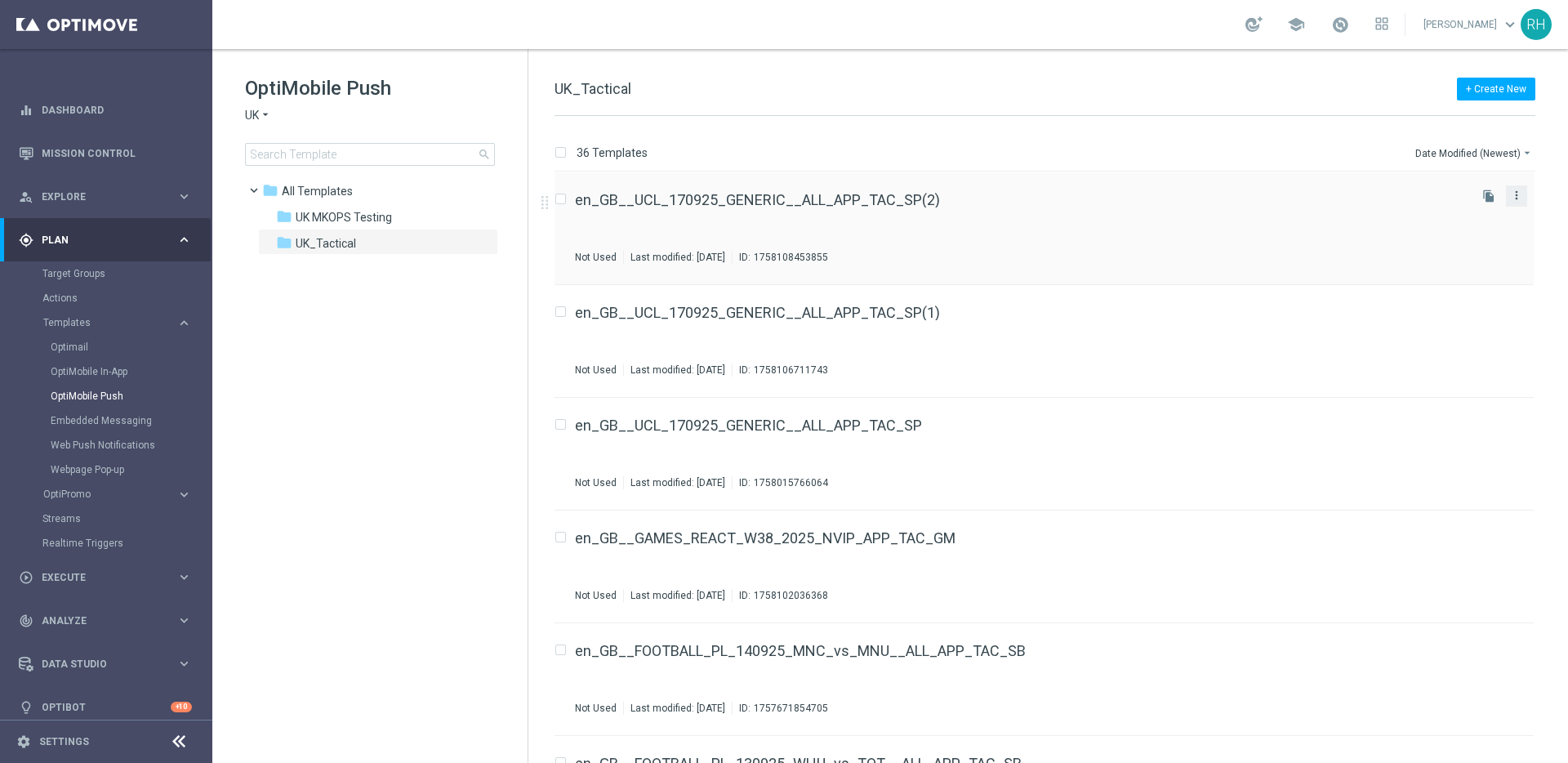
click at [1512, 199] on icon "more_vert" at bounding box center [1516, 194] width 13 height 13
click at [1454, 238] on div "Delete" at bounding box center [1448, 236] width 98 height 12
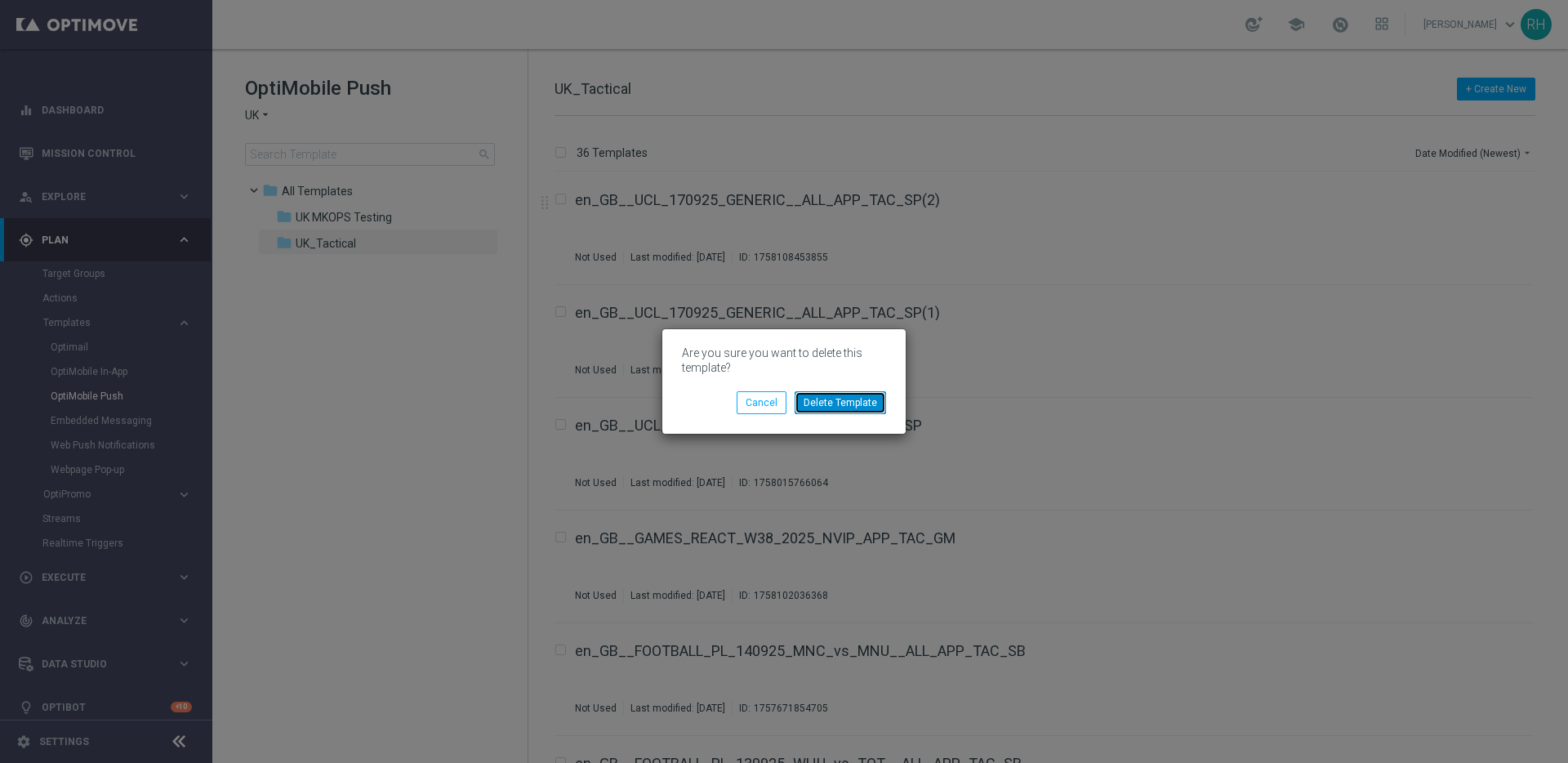
click at [840, 392] on button "Delete Template" at bounding box center [841, 402] width 92 height 22
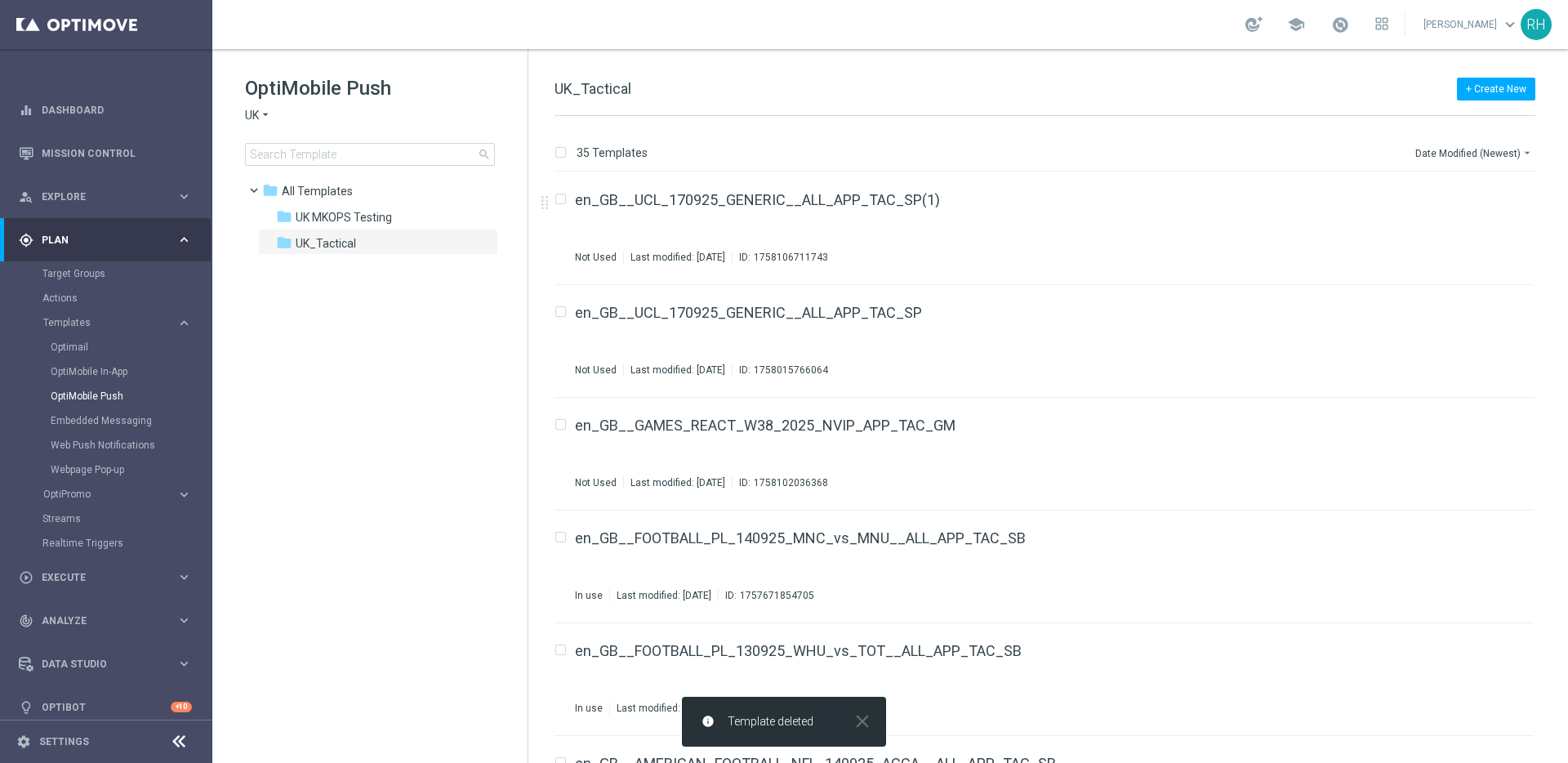
click at [1121, 159] on div "35 Templates Date Modified (Newest) arrow_drop_down" at bounding box center [1045, 157] width 981 height 29
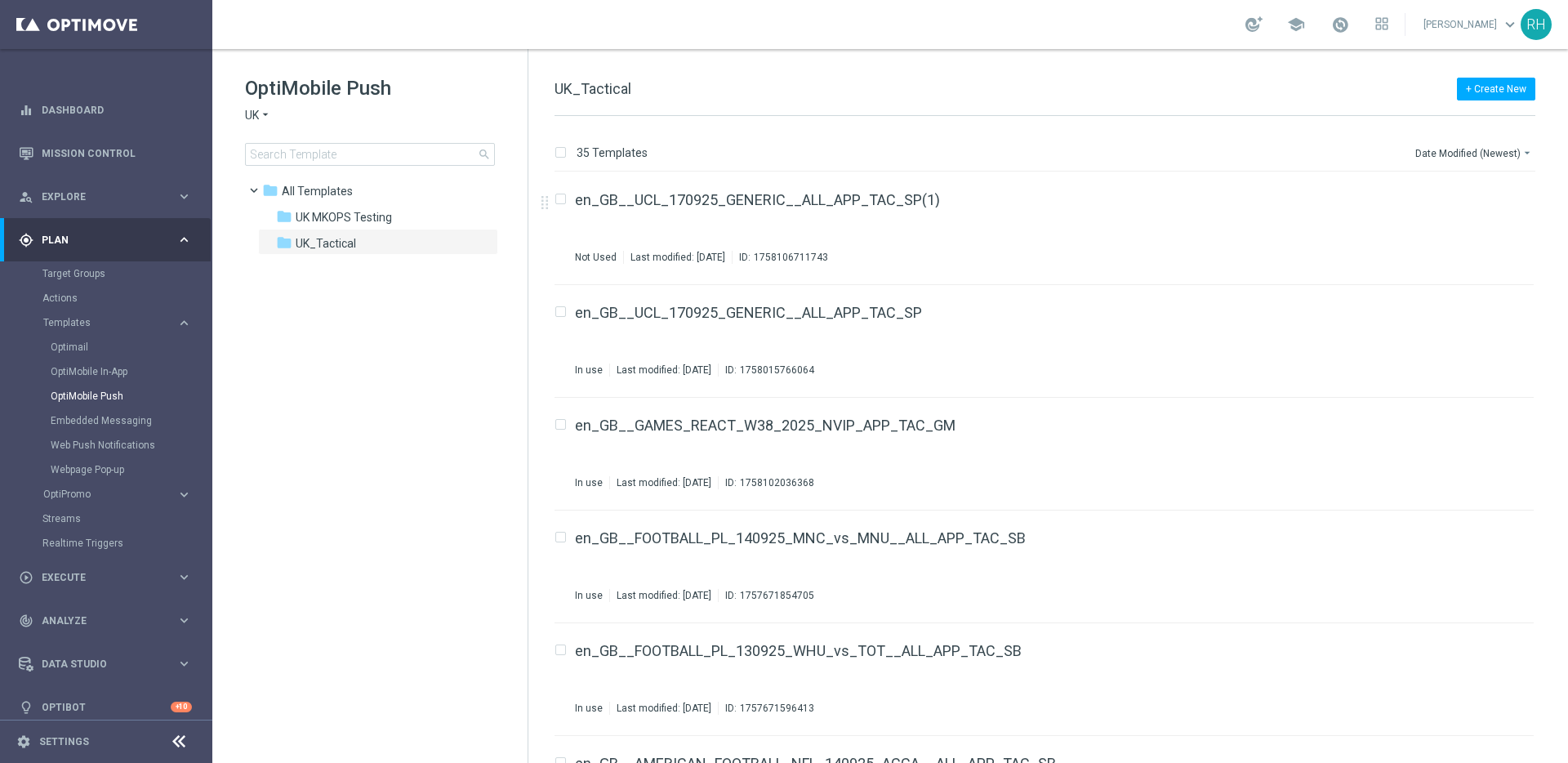
click at [1205, 38] on div "school [PERSON_NAME] keyboard_arrow_down RH" at bounding box center [890, 24] width 1356 height 49
